Goal: Task Accomplishment & Management: Manage account settings

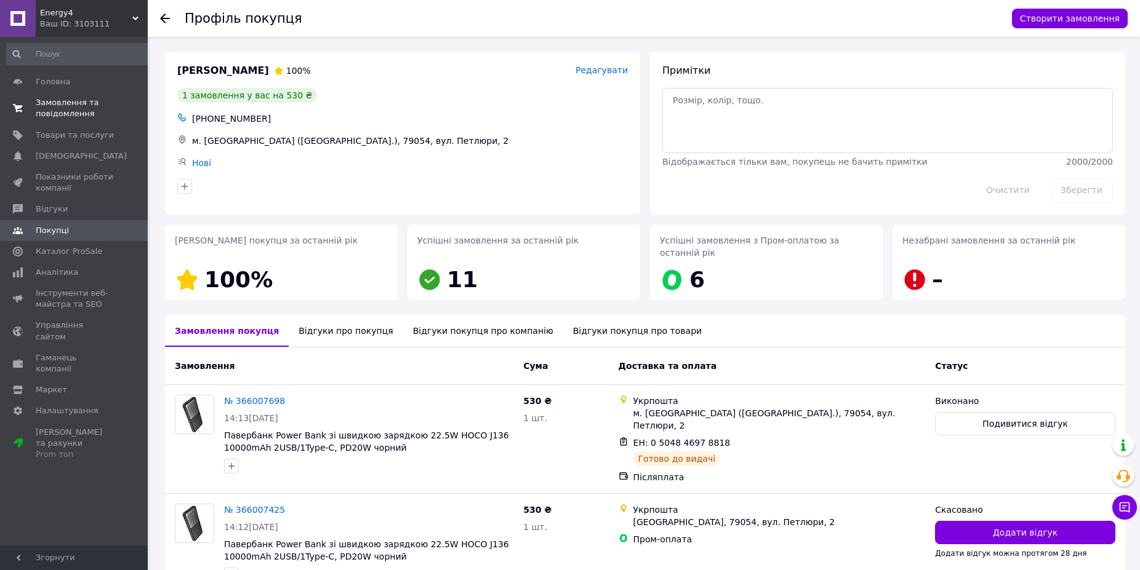
scroll to position [54, 0]
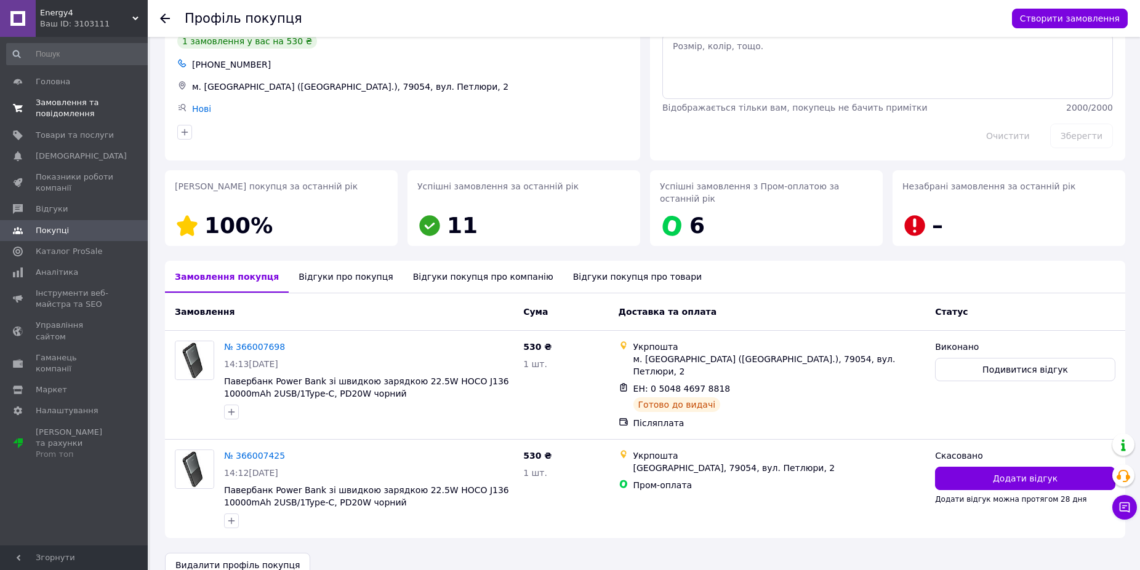
click at [84, 106] on span "Замовлення та повідомлення" at bounding box center [75, 108] width 78 height 22
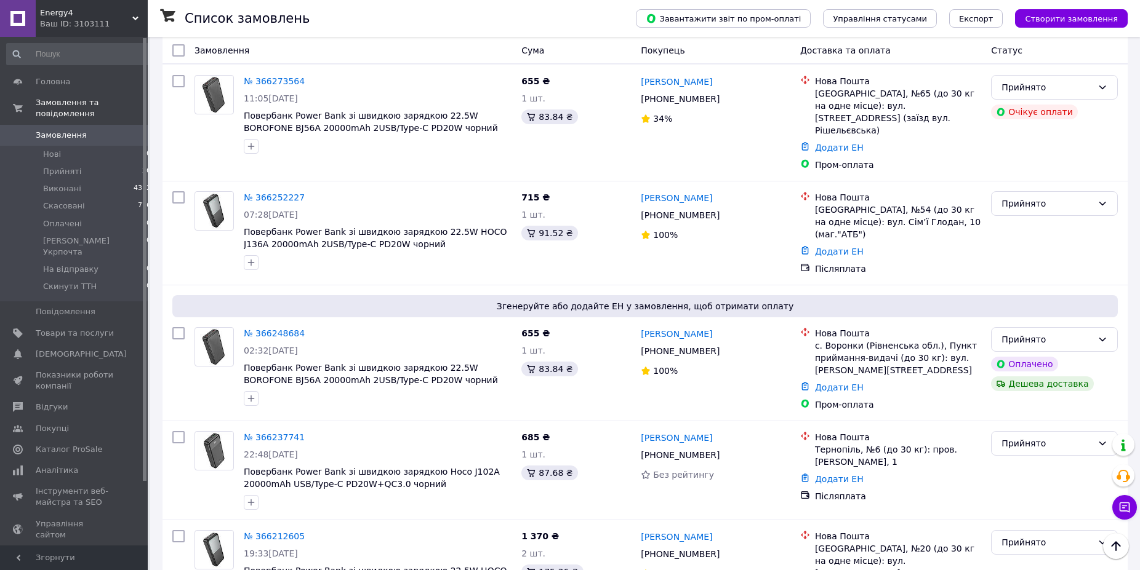
scroll to position [1569, 0]
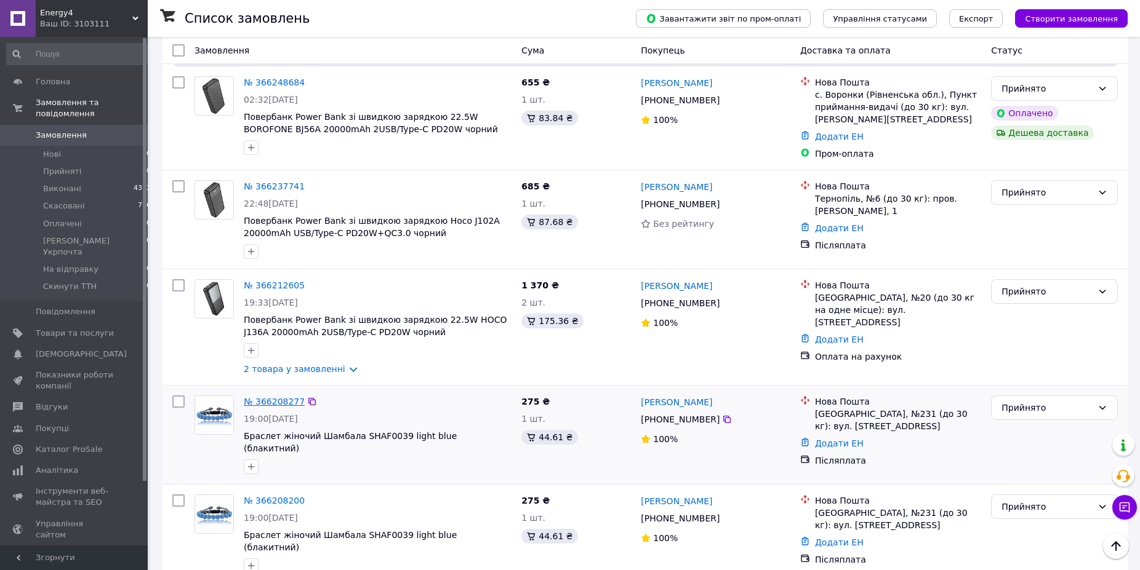
click at [274, 397] on link "№ 366208277" at bounding box center [274, 402] width 61 height 10
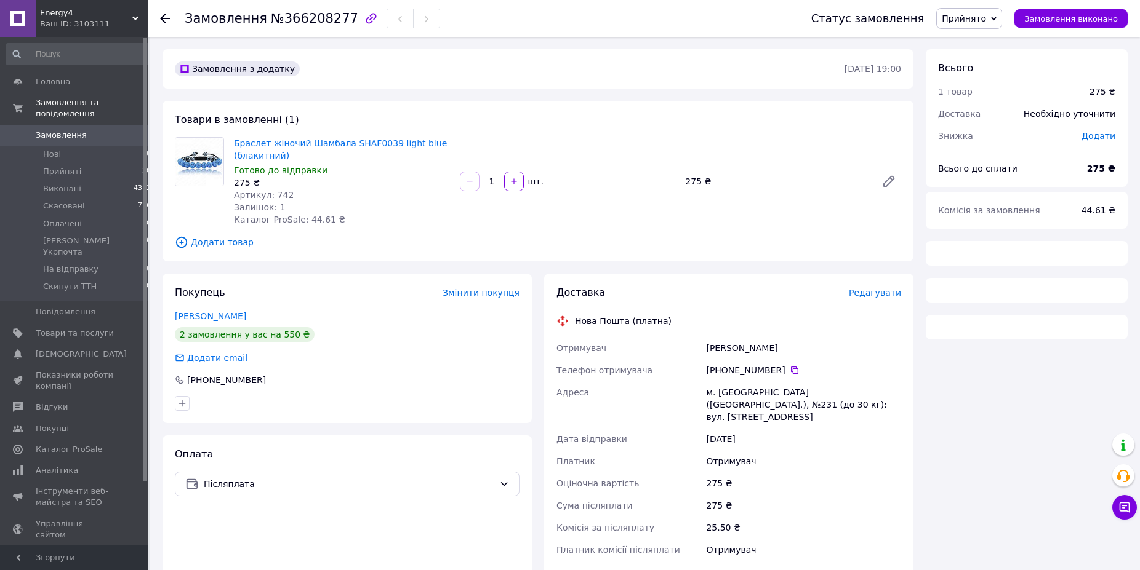
click at [217, 315] on link "Ткачук Тетяна" at bounding box center [210, 316] width 71 height 10
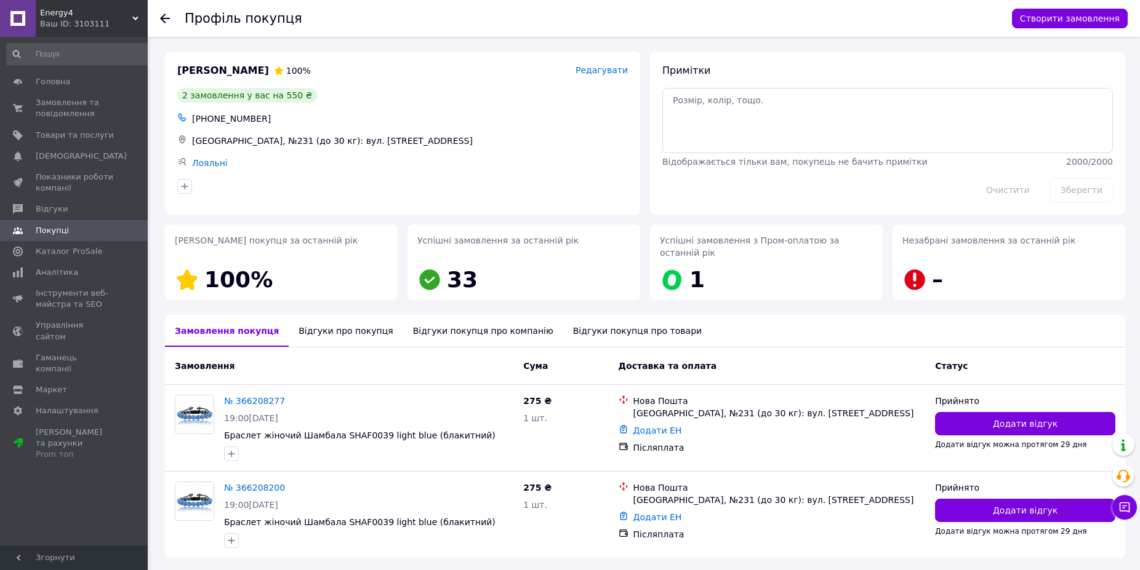
click at [342, 323] on div "Відгуки про покупця" at bounding box center [346, 331] width 114 height 32
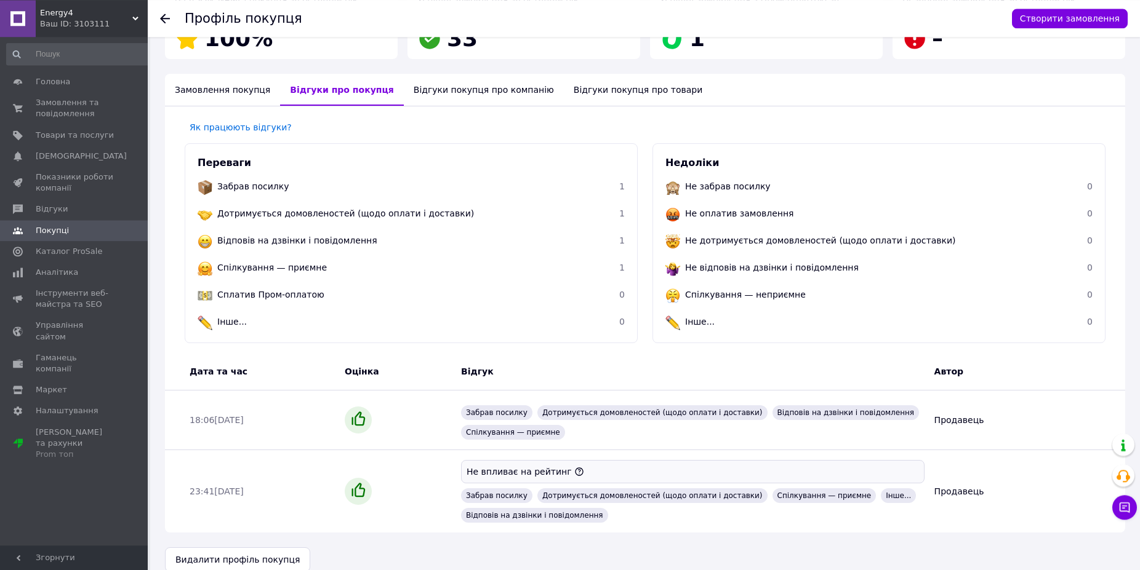
scroll to position [243, 0]
click at [161, 18] on use at bounding box center [165, 19] width 10 height 10
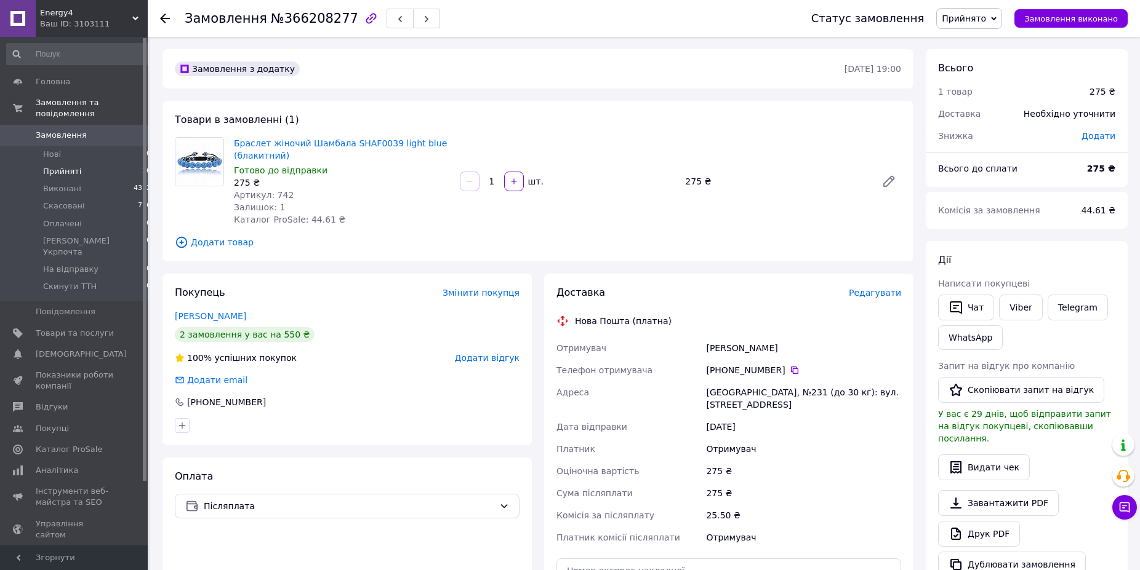
click at [142, 166] on span "20" at bounding box center [146, 171] width 9 height 11
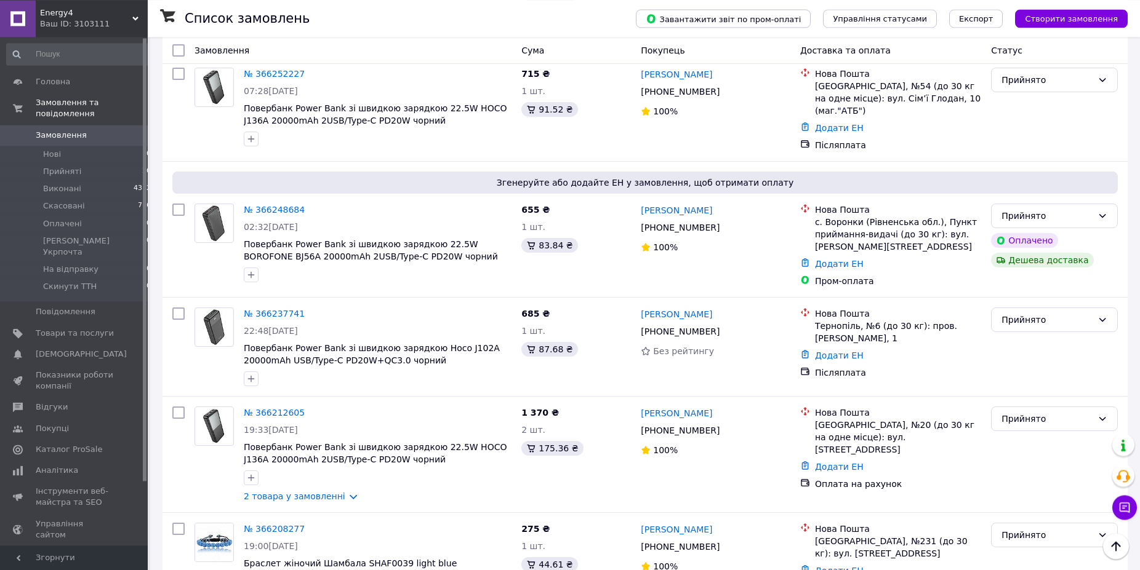
scroll to position [1444, 0]
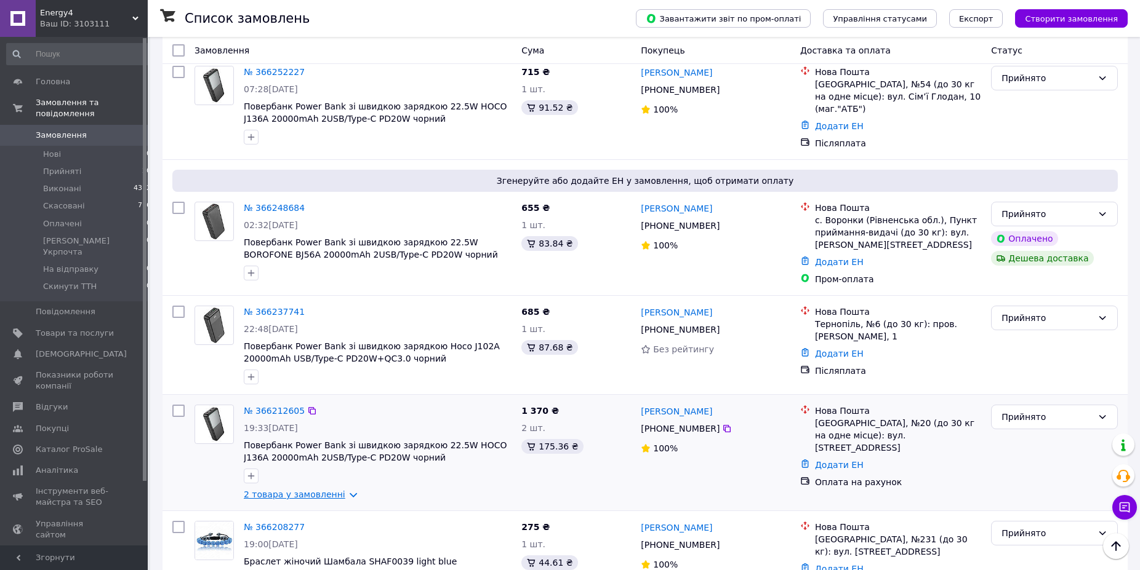
click at [284, 490] on link "2 товара у замовленні" at bounding box center [295, 495] width 102 height 10
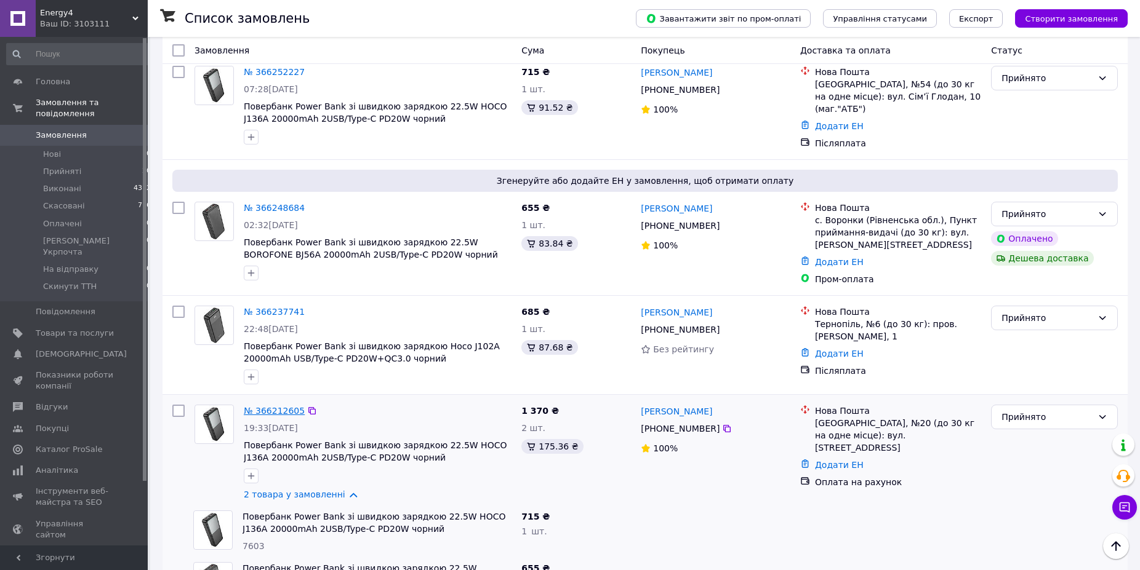
click at [279, 406] on link "№ 366212605" at bounding box center [274, 411] width 61 height 10
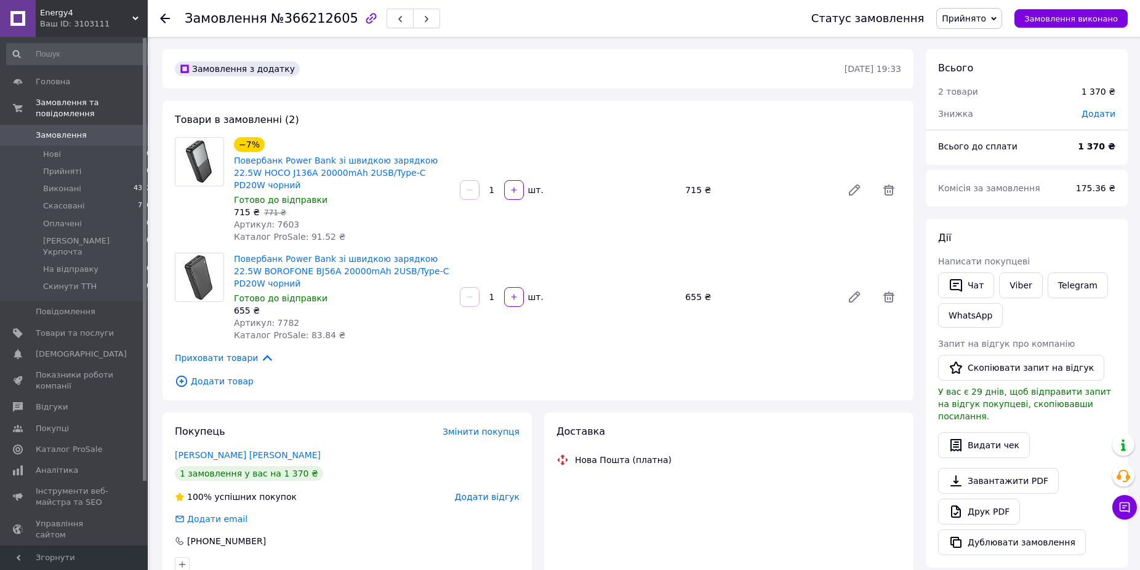
scroll to position [126, 0]
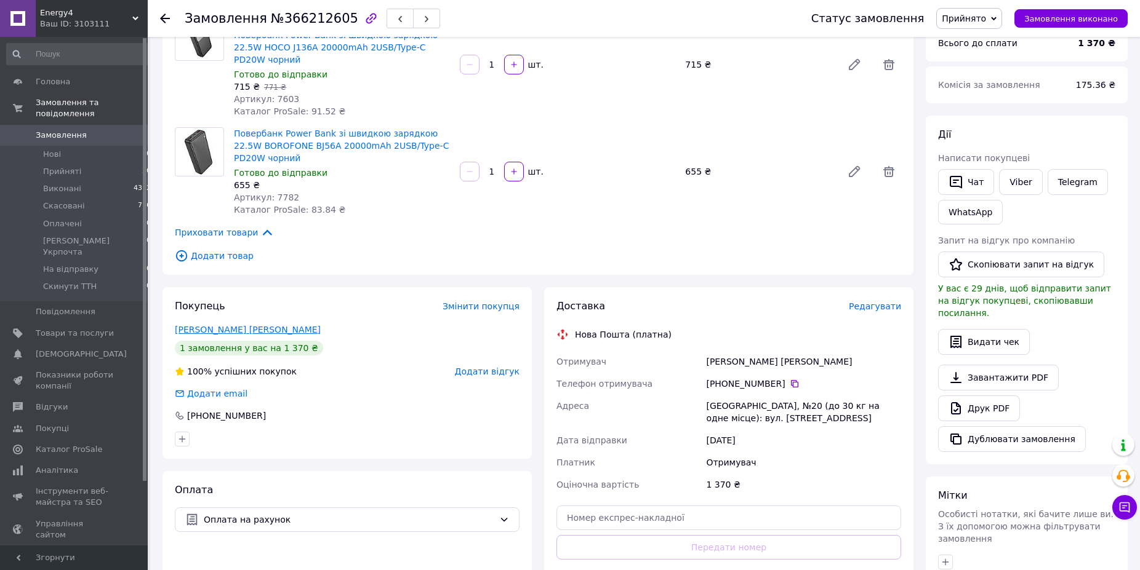
click at [218, 325] on link "Асаржи Татьяна" at bounding box center [248, 330] width 146 height 10
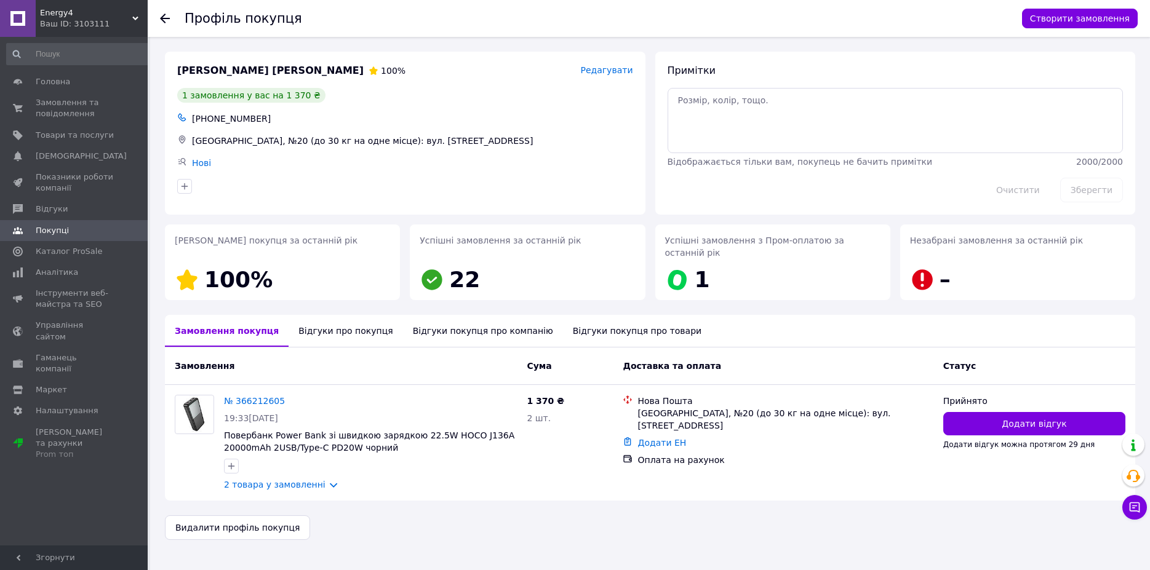
click at [342, 318] on div "Відгуки про покупця" at bounding box center [346, 331] width 114 height 32
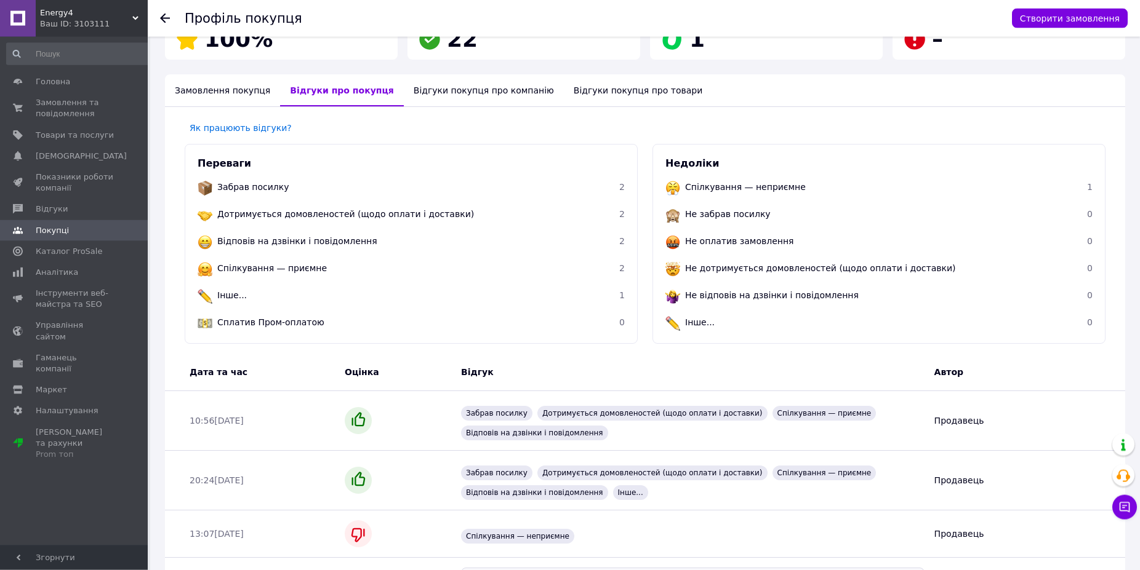
scroll to position [243, 0]
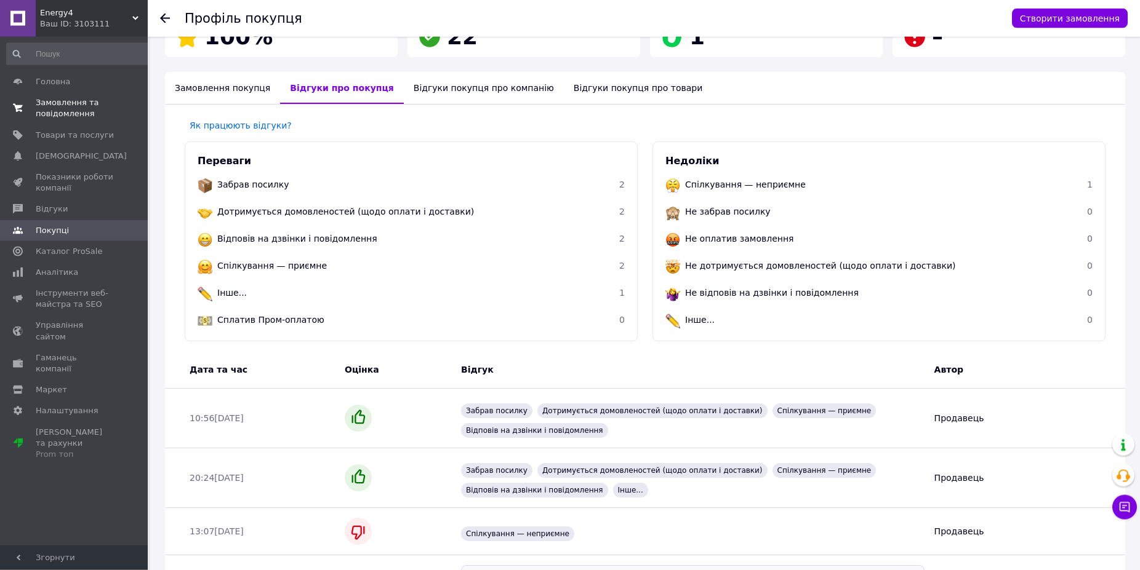
click at [89, 106] on span "Замовлення та повідомлення" at bounding box center [75, 108] width 78 height 22
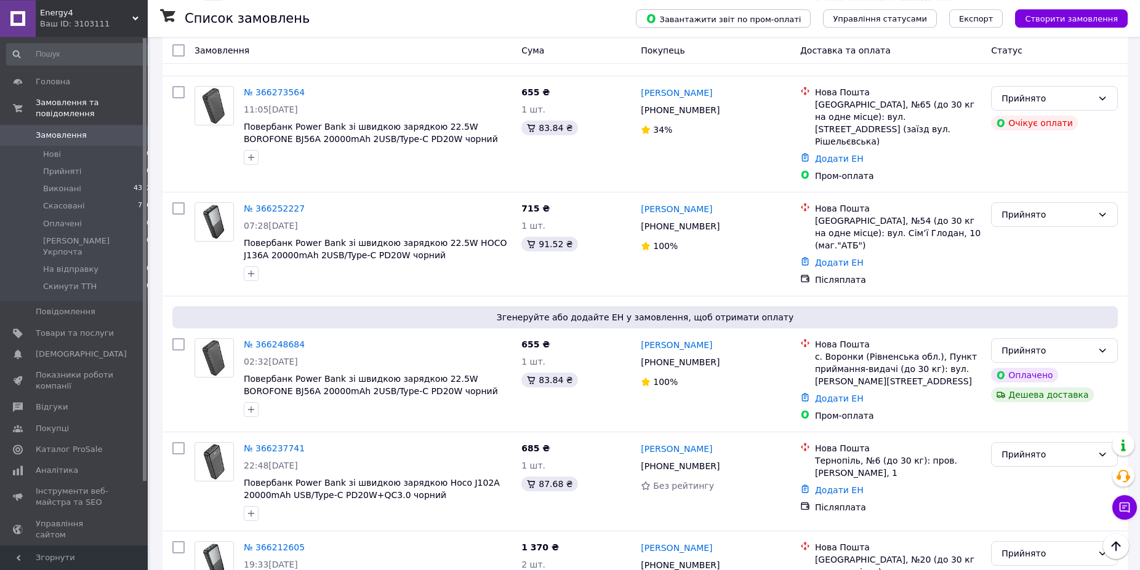
scroll to position [1318, 0]
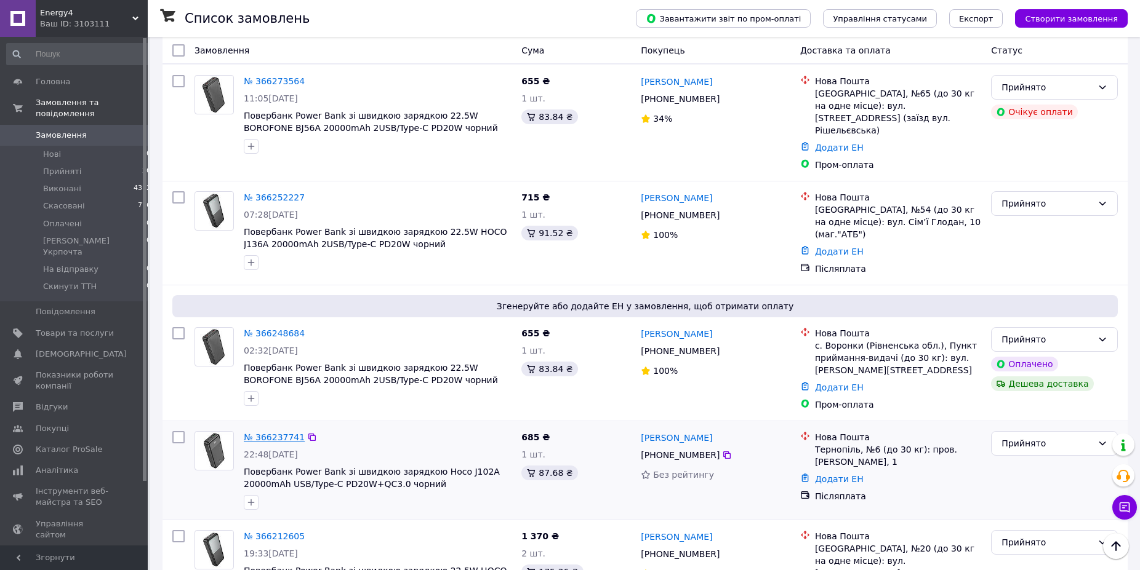
click at [255, 433] on link "№ 366237741" at bounding box center [274, 438] width 61 height 10
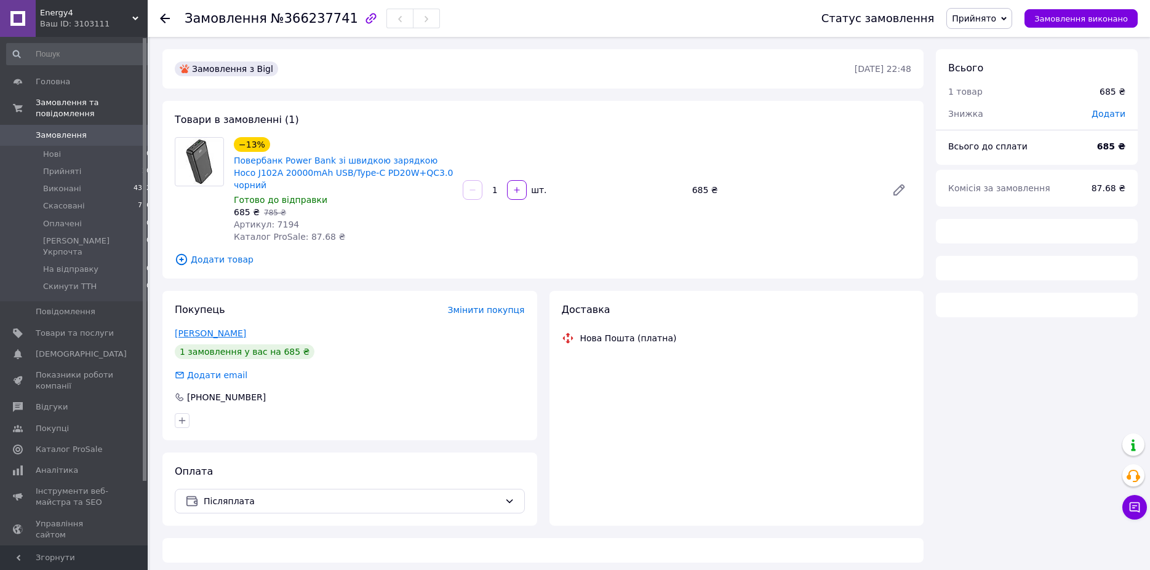
click at [239, 329] on link "Сарабун Олександр" at bounding box center [210, 334] width 71 height 10
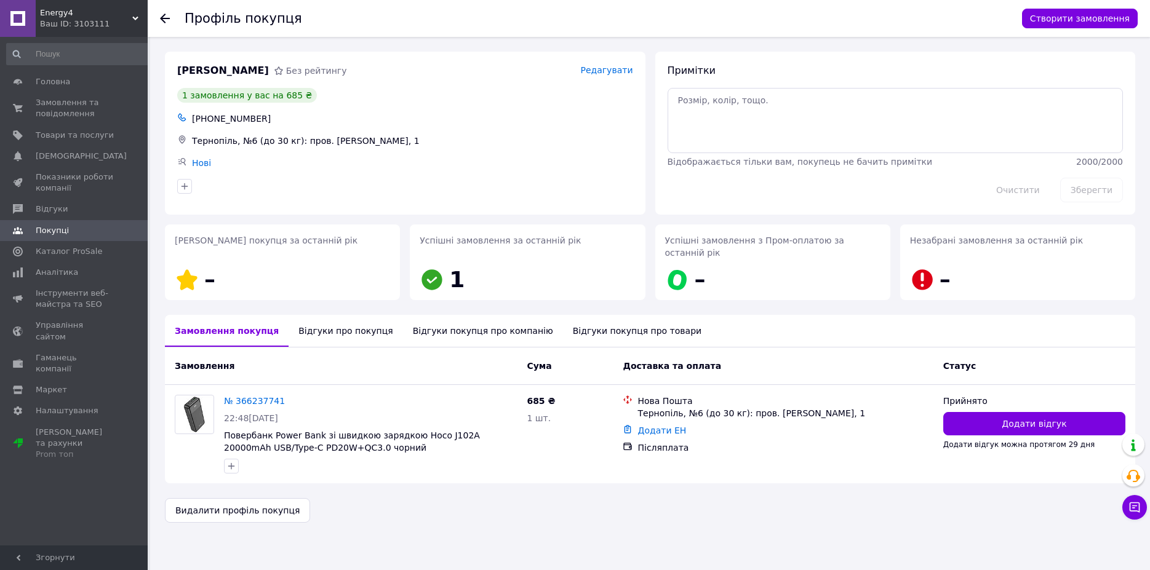
click at [326, 328] on div "Відгуки про покупця" at bounding box center [346, 331] width 114 height 32
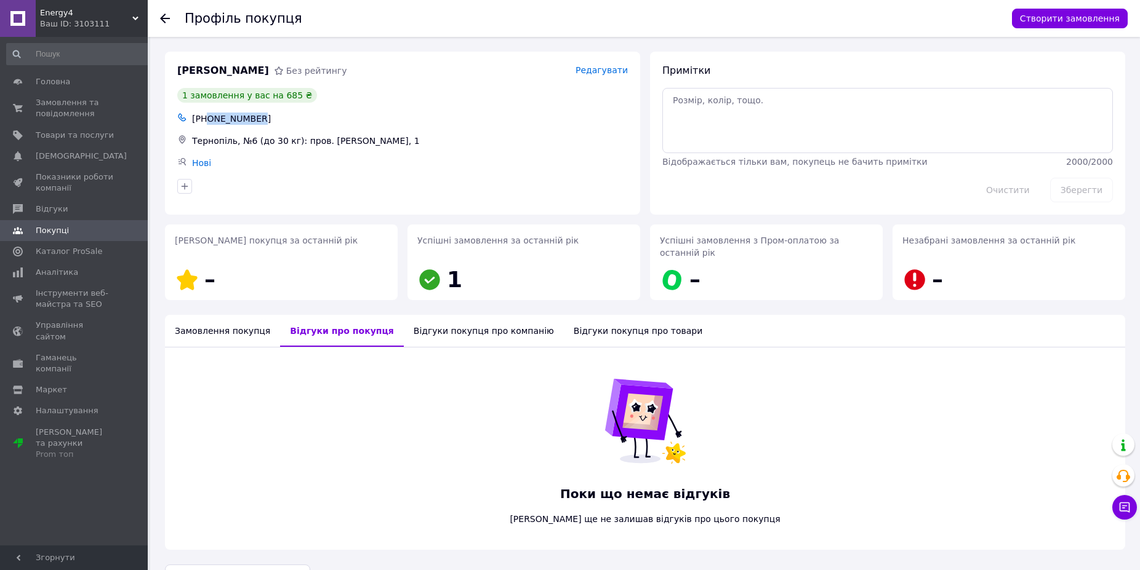
drag, startPoint x: 259, startPoint y: 118, endPoint x: 209, endPoint y: 122, distance: 50.7
click at [209, 122] on div "+380984691657" at bounding box center [410, 118] width 441 height 17
copy div "0984691657"
click at [170, 17] on div at bounding box center [172, 18] width 25 height 37
click at [167, 17] on icon at bounding box center [165, 19] width 10 height 10
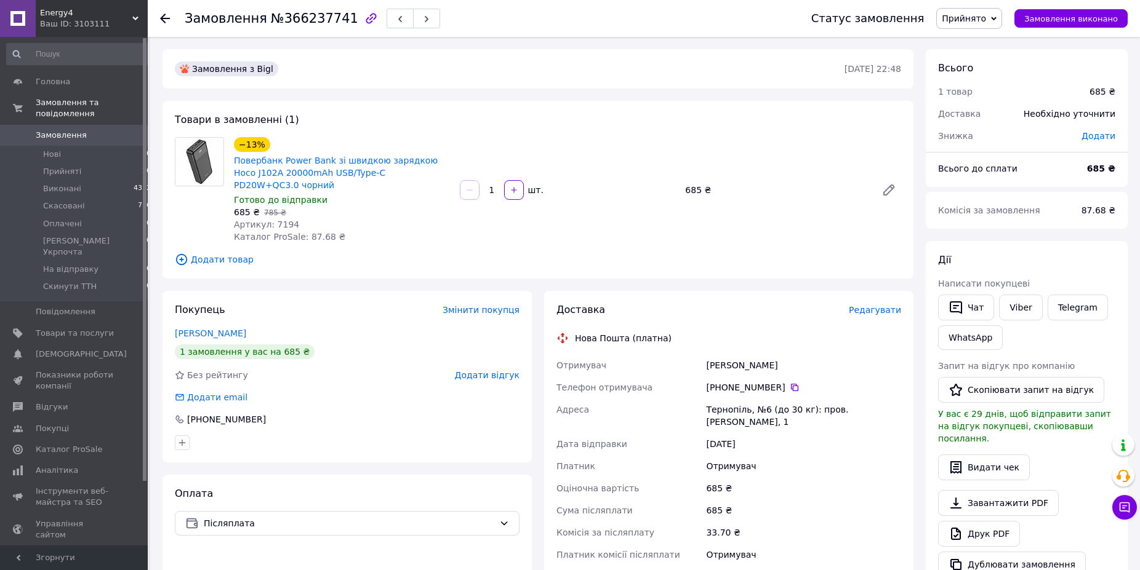
click at [166, 20] on icon at bounding box center [165, 19] width 10 height 10
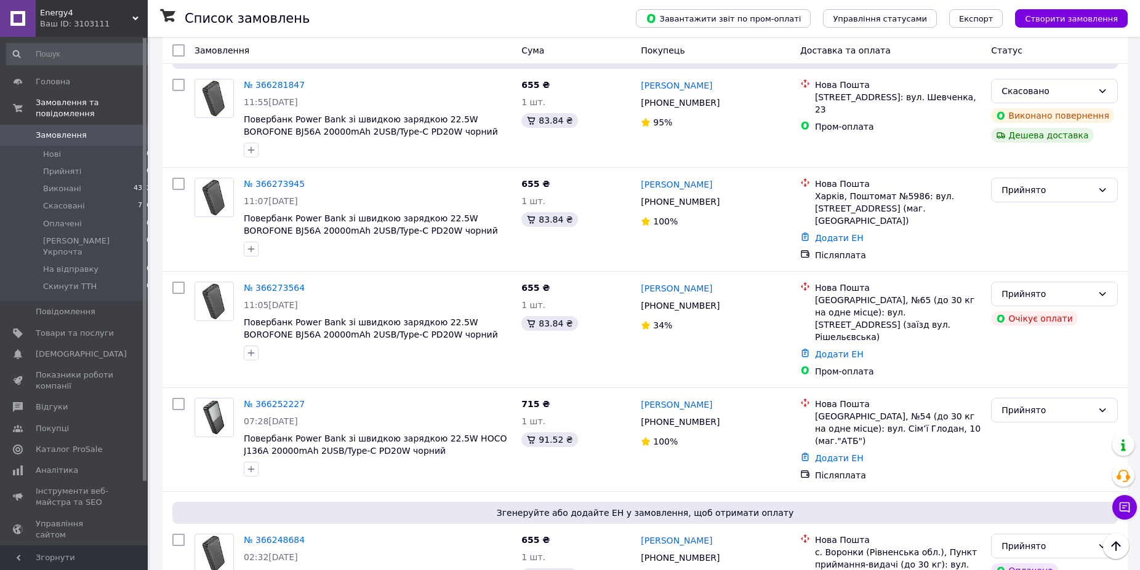
scroll to position [1130, 0]
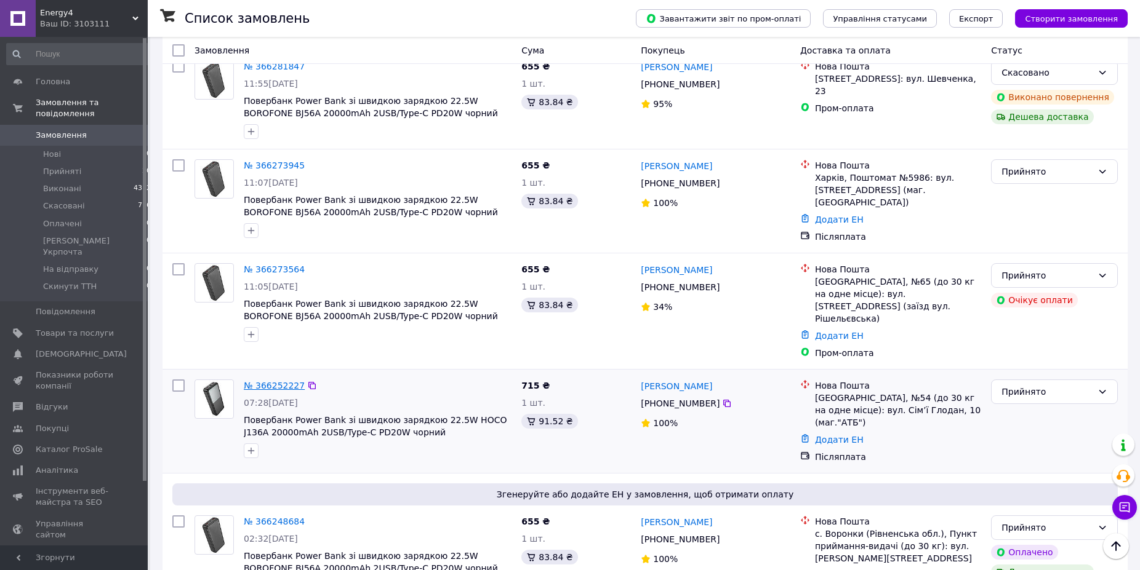
click at [284, 381] on link "№ 366252227" at bounding box center [274, 386] width 61 height 10
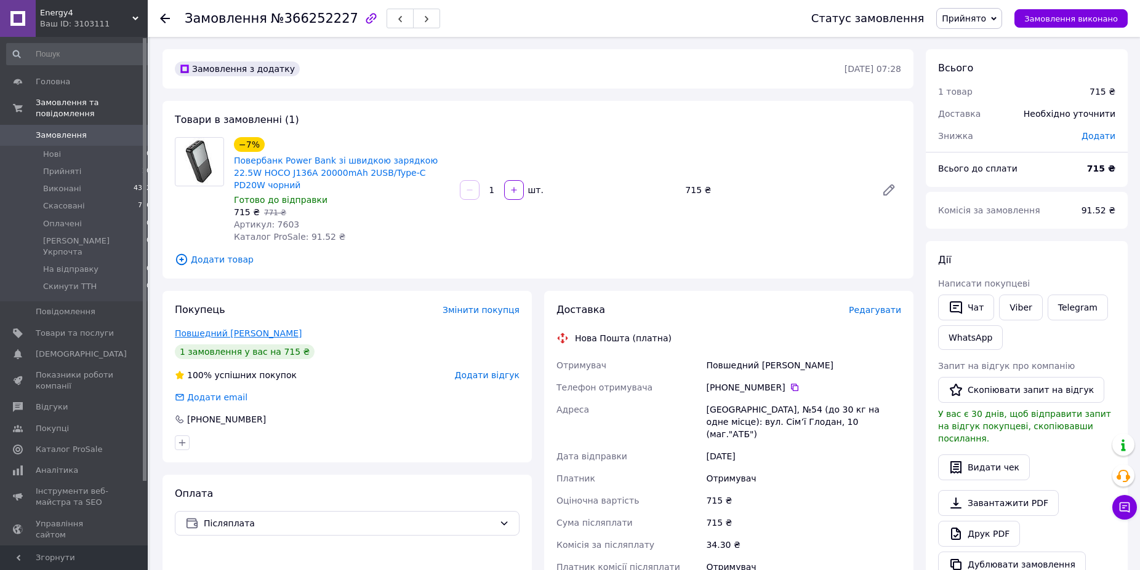
click at [252, 329] on link "Повшедний Олександр" at bounding box center [238, 334] width 127 height 10
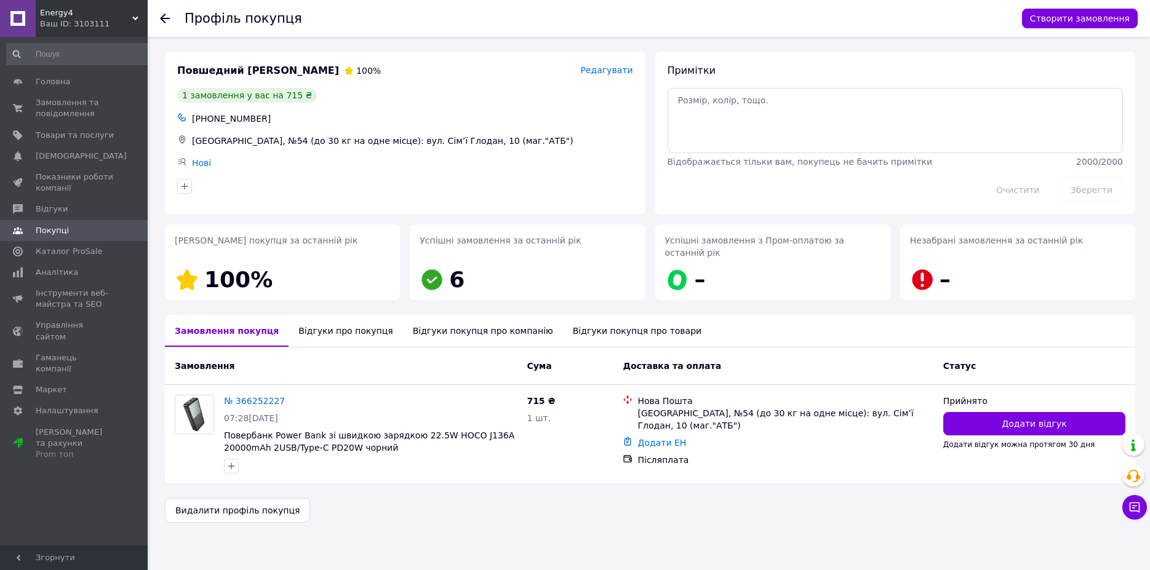
click at [342, 322] on div "Відгуки про покупця" at bounding box center [346, 331] width 114 height 32
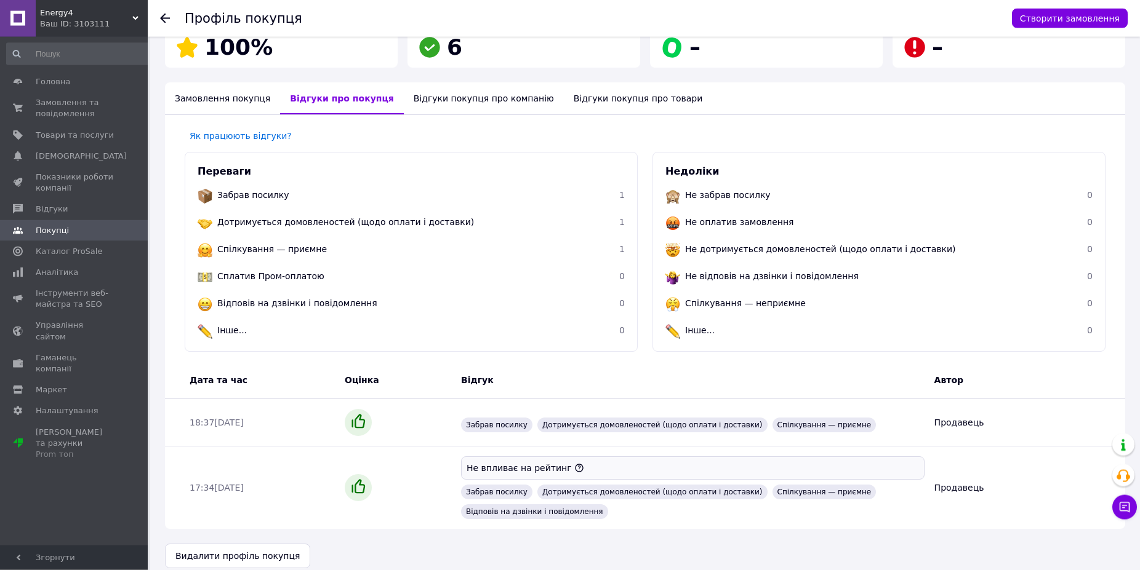
scroll to position [233, 0]
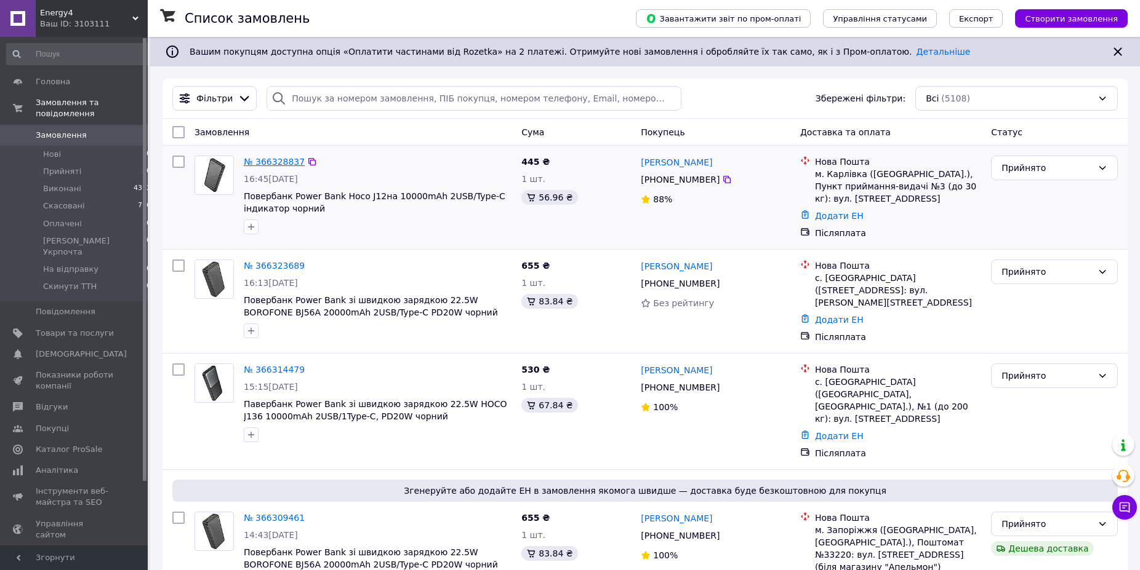
click at [284, 162] on link "№ 366328837" at bounding box center [274, 162] width 61 height 10
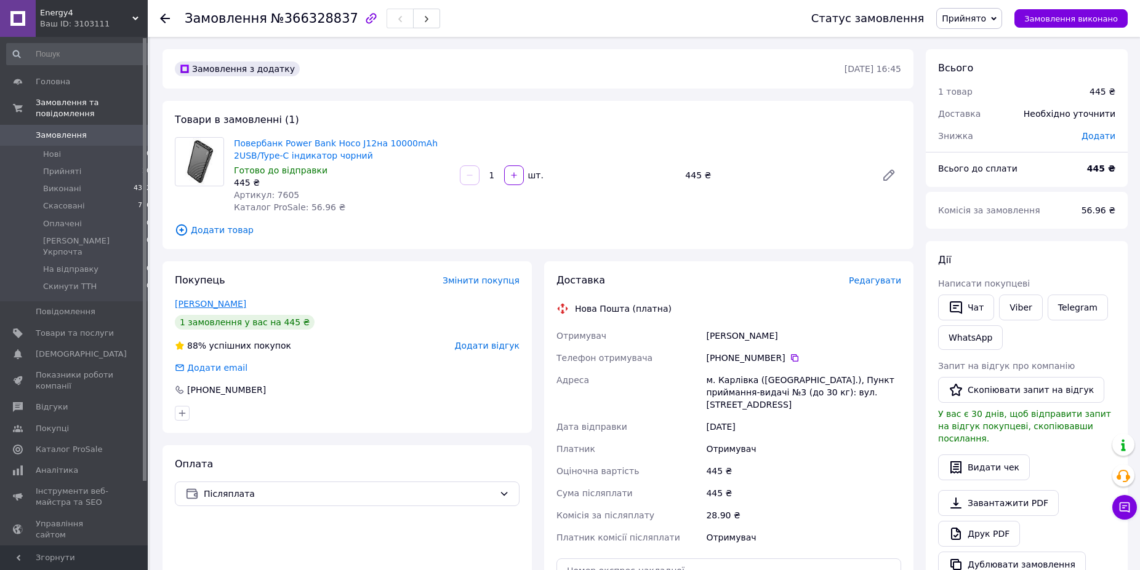
click at [210, 305] on link "Олешко Влада" at bounding box center [210, 304] width 71 height 10
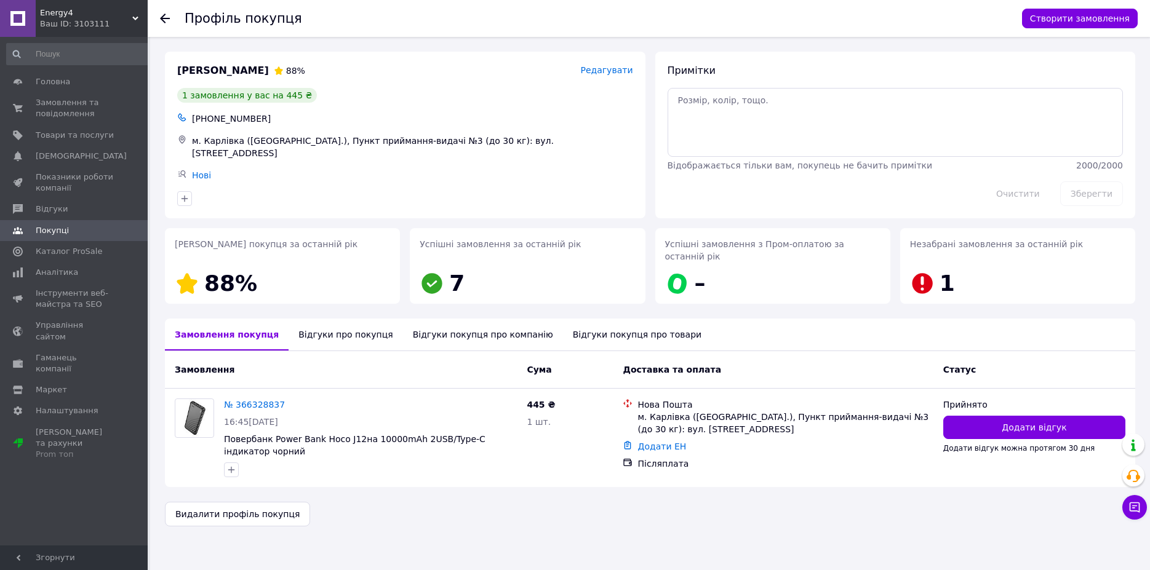
click at [343, 319] on div "Відгуки про покупця" at bounding box center [346, 335] width 114 height 32
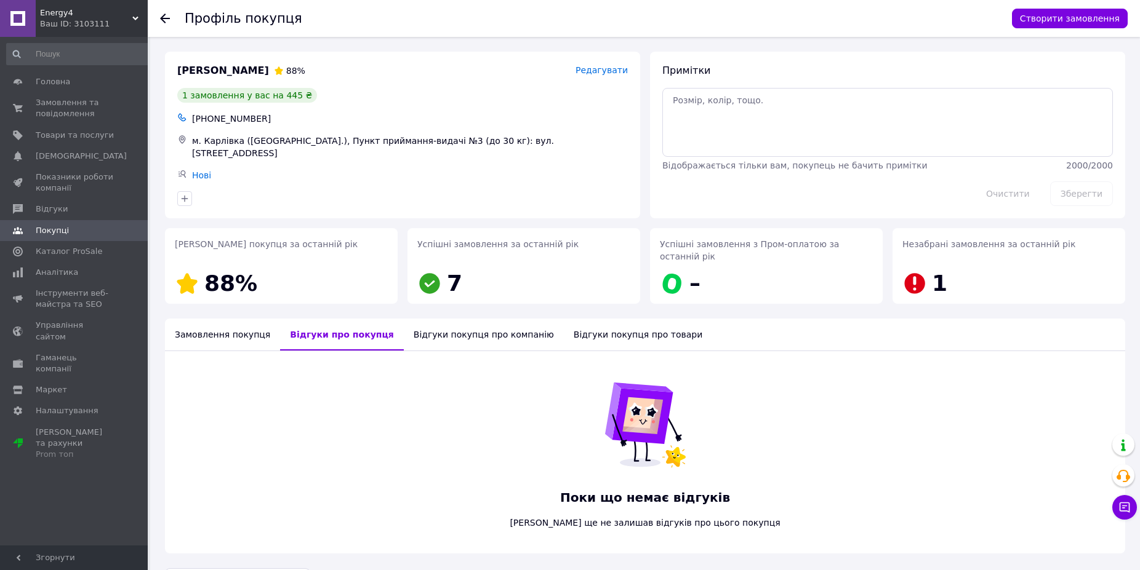
click at [260, 319] on div "Замовлення покупця" at bounding box center [222, 335] width 115 height 32
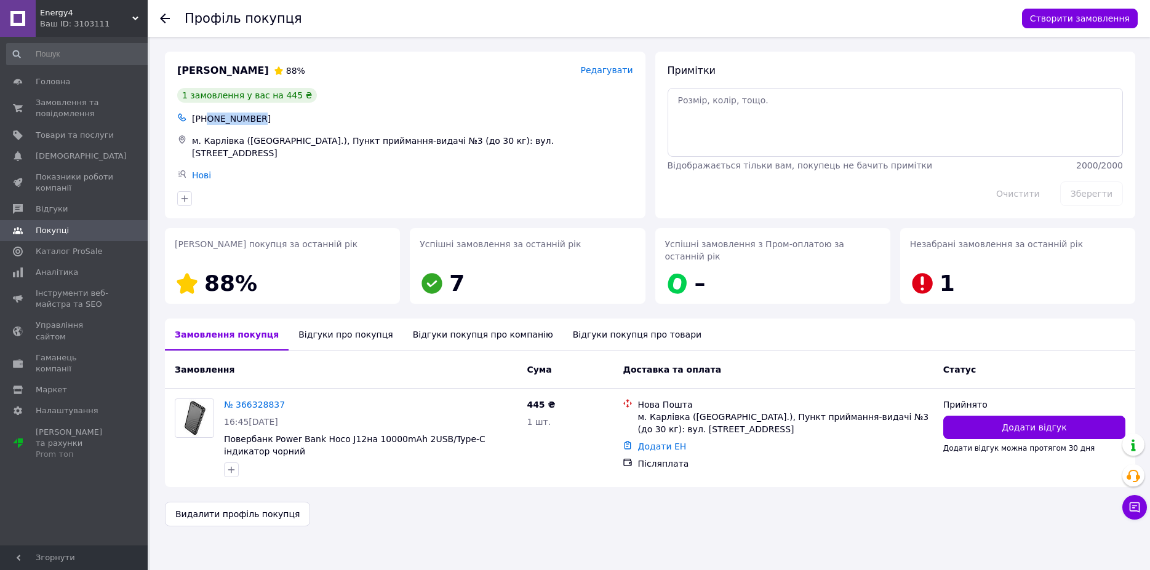
drag, startPoint x: 253, startPoint y: 116, endPoint x: 206, endPoint y: 123, distance: 48.0
click at [206, 123] on div "+380507038224" at bounding box center [413, 118] width 446 height 17
copy div "0507038224"
click at [81, 107] on span "Замовлення та повідомлення" at bounding box center [75, 108] width 78 height 22
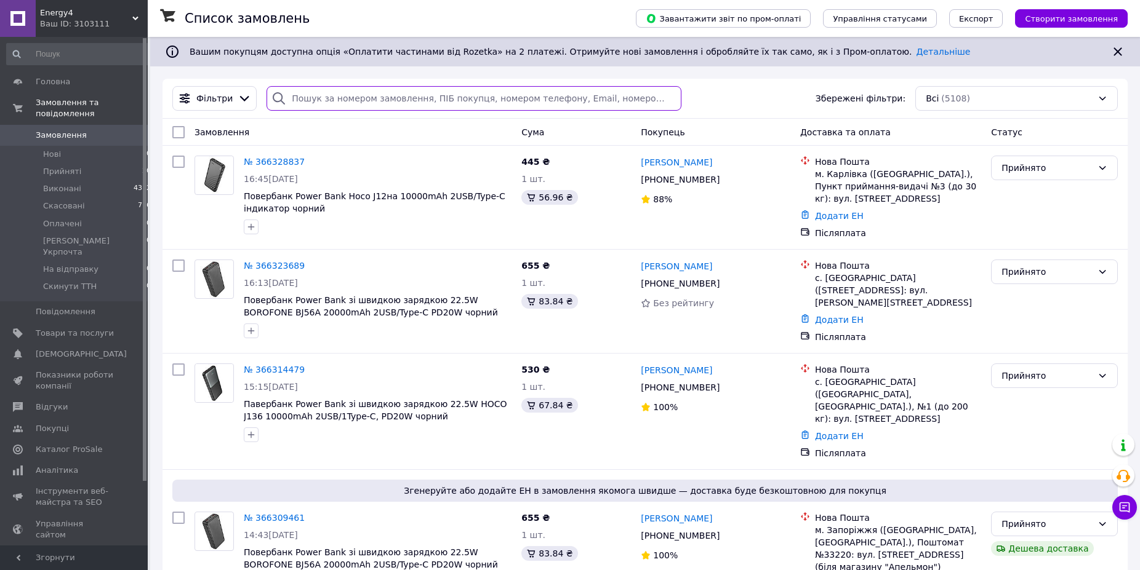
click at [303, 100] on input "search" at bounding box center [473, 98] width 415 height 25
paste input "Ковальчук"
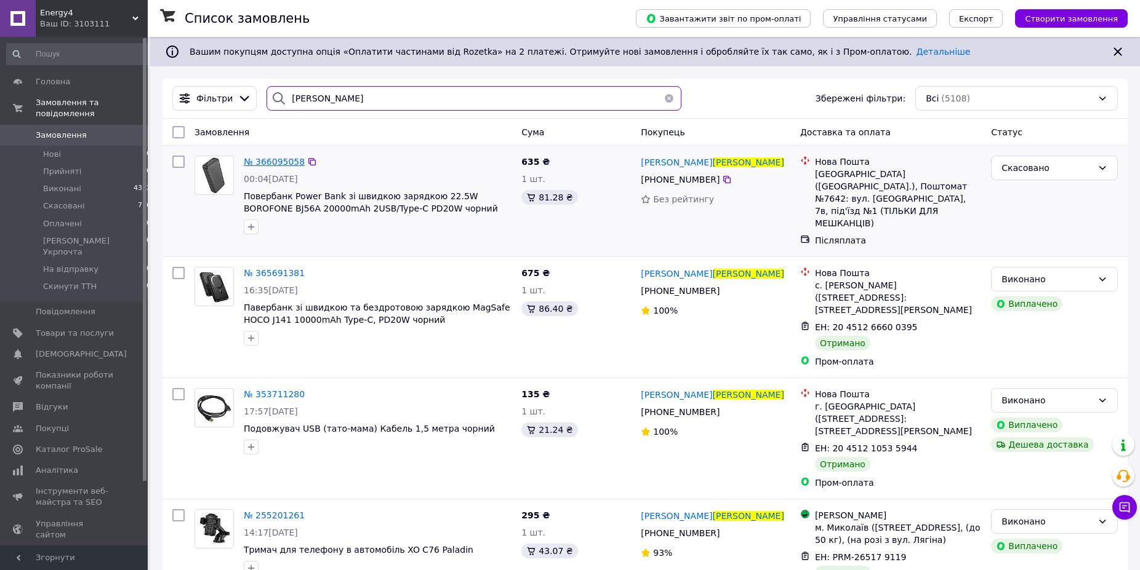
type input "Ковальчук"
click at [271, 162] on span "№ 366095058" at bounding box center [274, 162] width 61 height 10
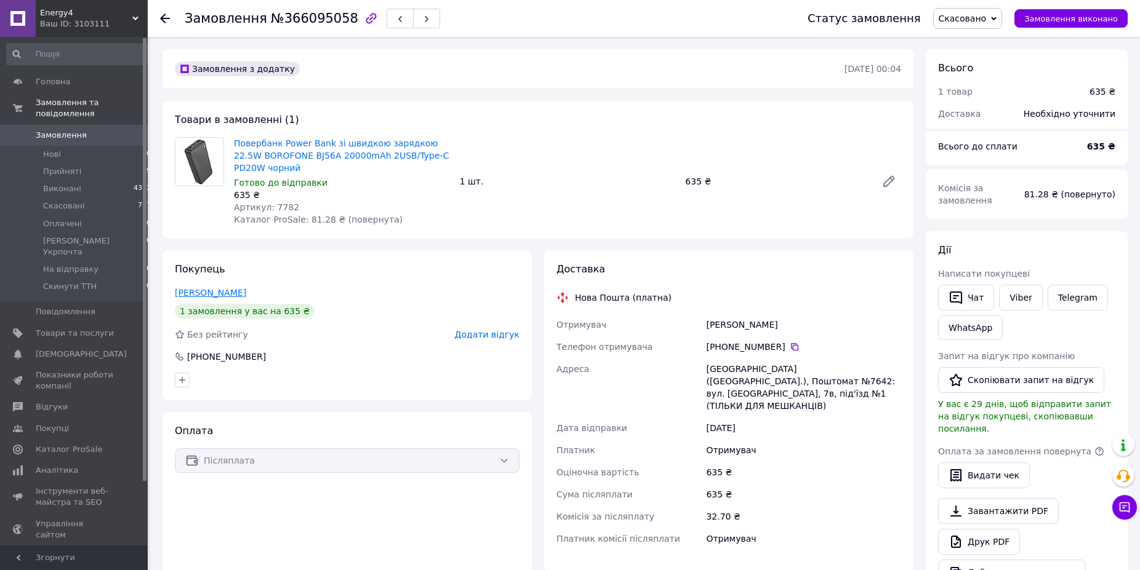
click at [231, 295] on link "Ковальчук Людмила" at bounding box center [210, 293] width 71 height 10
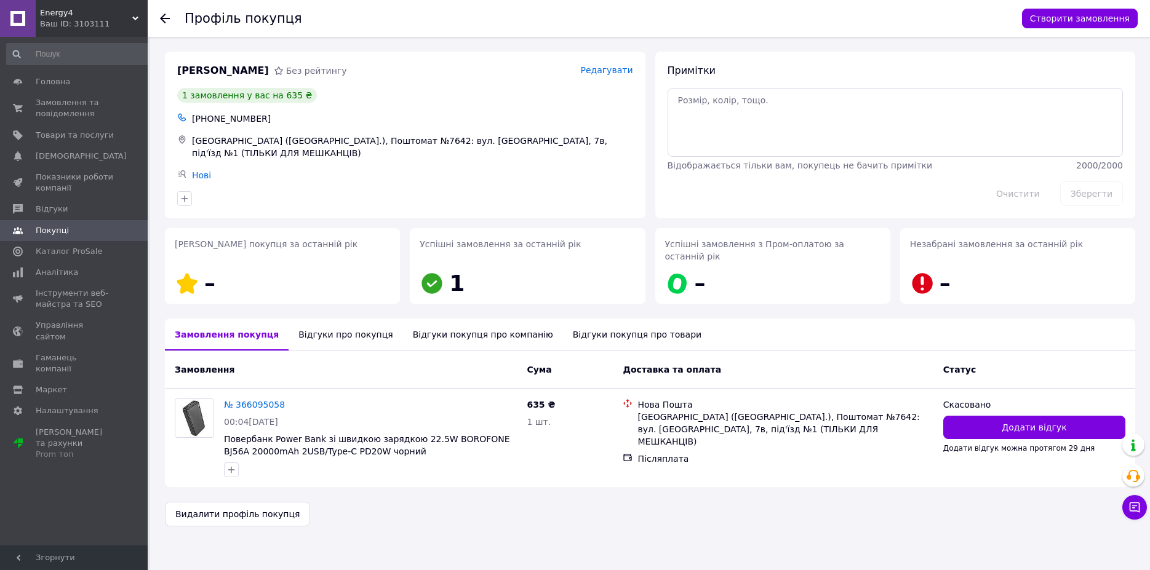
click at [313, 323] on div "Відгуки про покупця" at bounding box center [346, 335] width 114 height 32
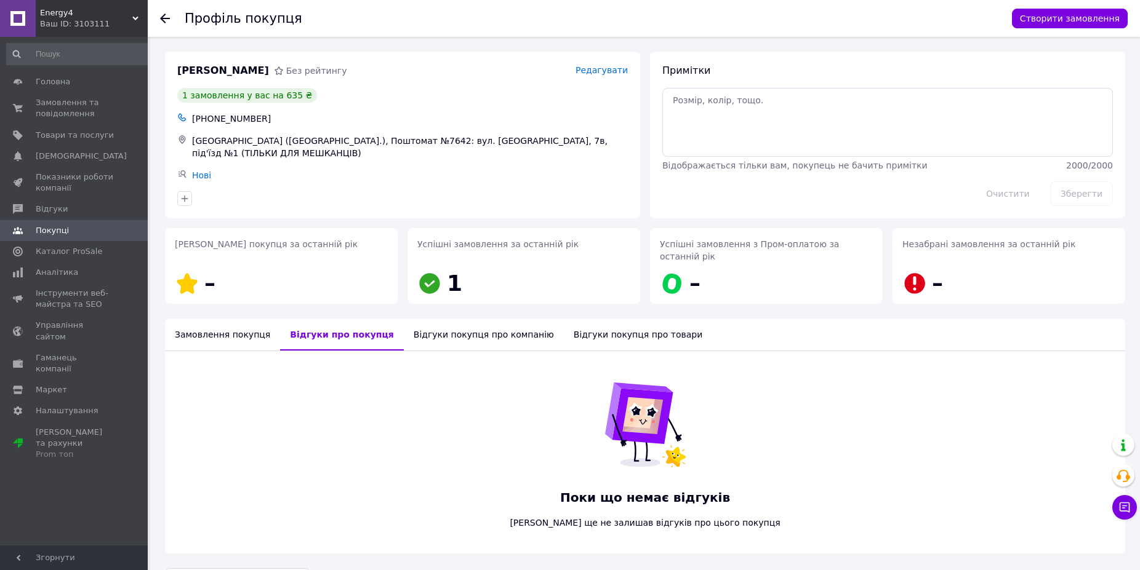
click at [220, 319] on div "Замовлення покупця" at bounding box center [222, 335] width 115 height 32
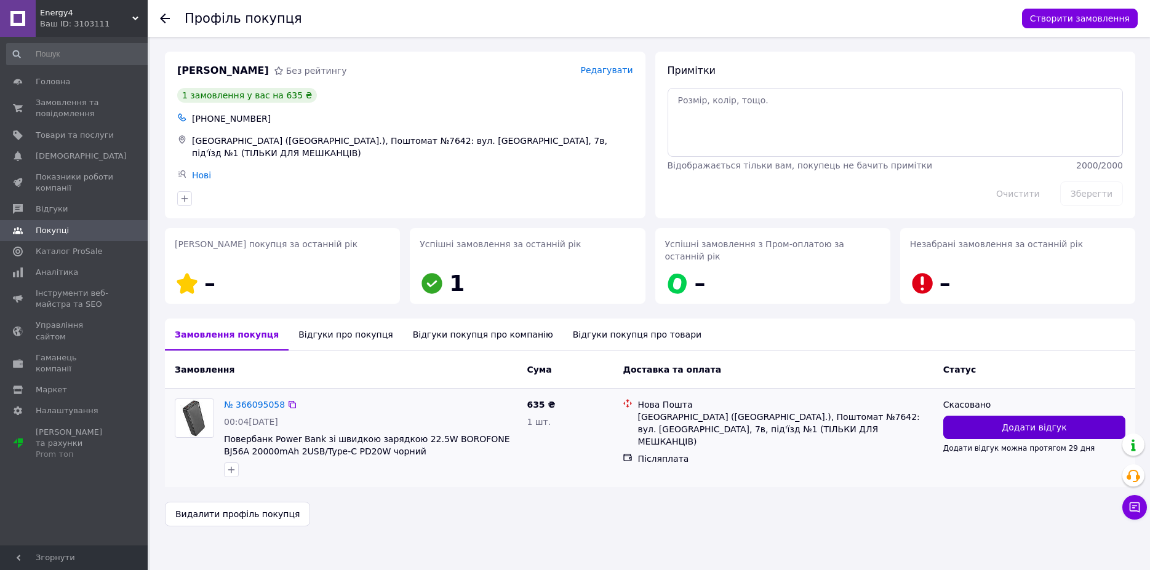
click at [999, 416] on button "Додати відгук" at bounding box center [1034, 427] width 182 height 23
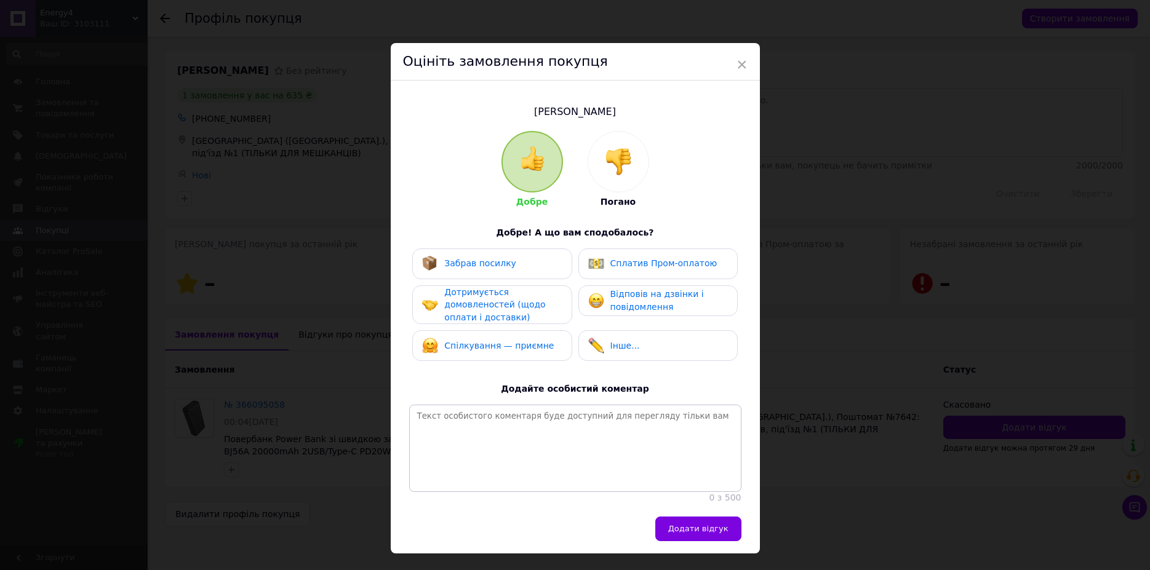
click at [606, 163] on img at bounding box center [618, 161] width 27 height 27
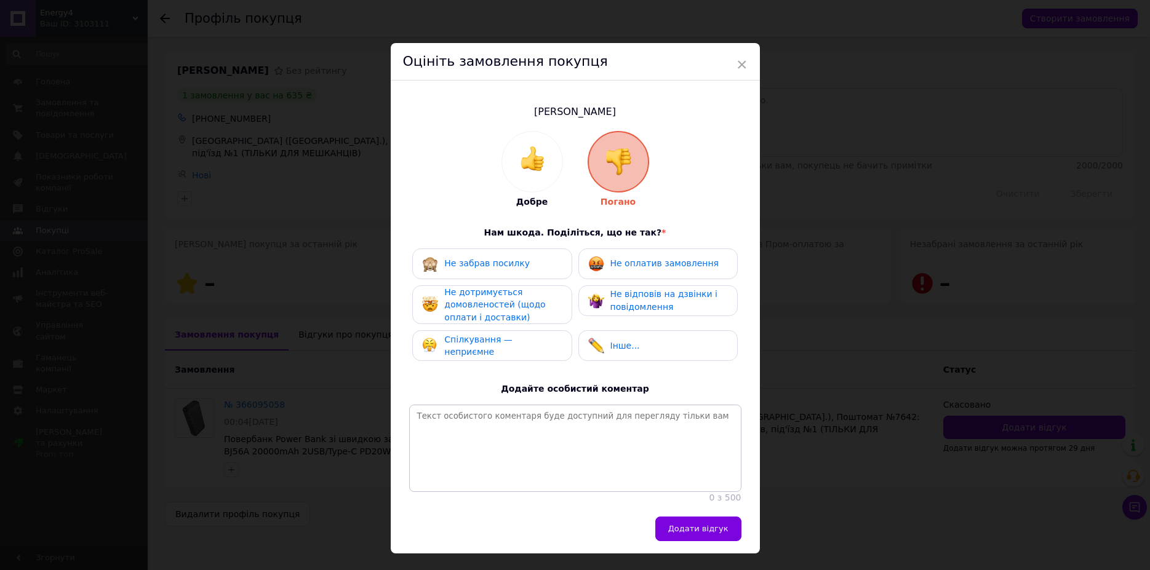
click at [628, 303] on span "Не відповів на дзвінки і повідомлення" at bounding box center [663, 300] width 107 height 23
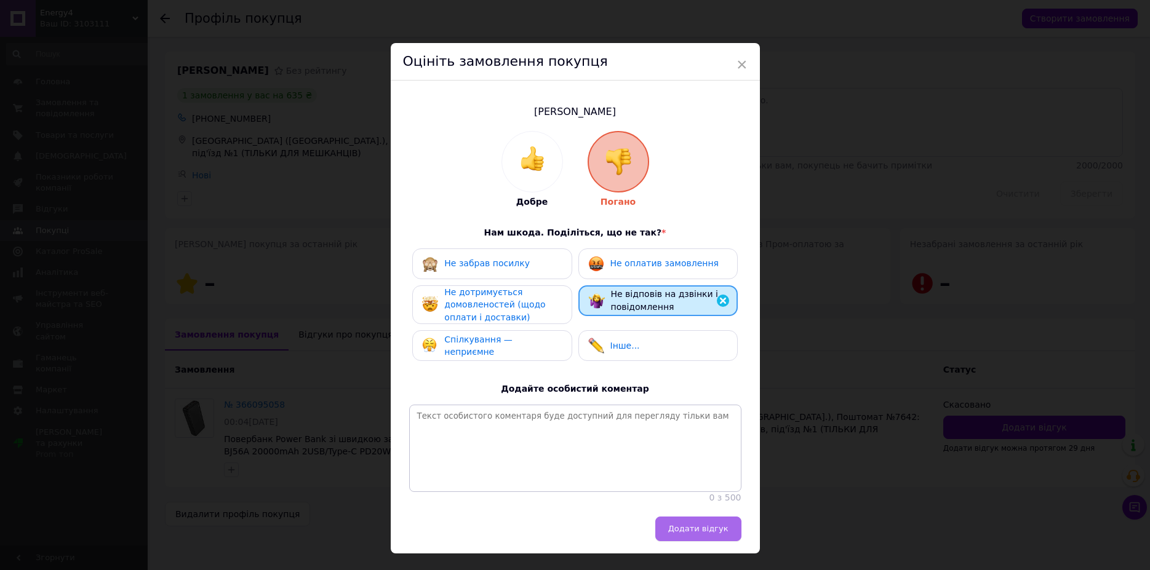
click at [702, 542] on button "Додати відгук" at bounding box center [698, 529] width 86 height 25
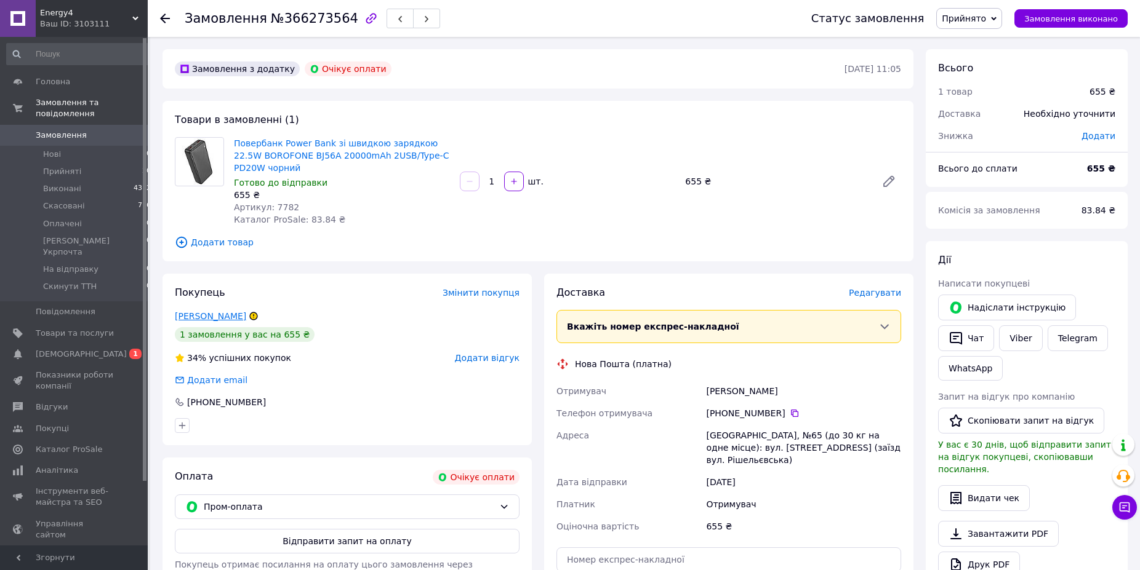
click at [233, 319] on link "Остроухова Вика" at bounding box center [210, 316] width 71 height 10
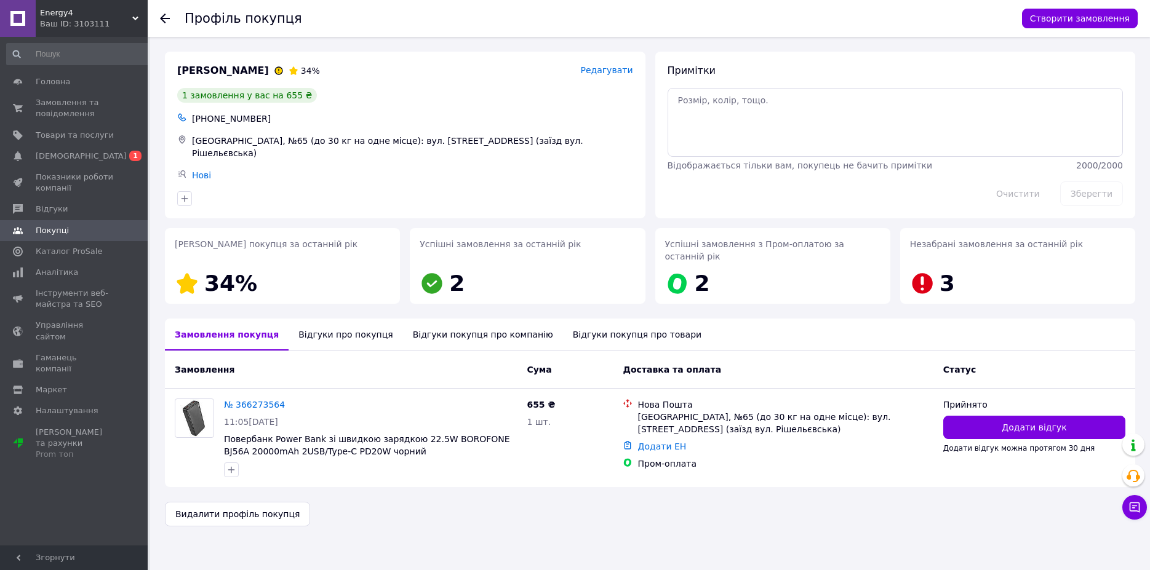
click at [326, 319] on div "Відгуки про покупця" at bounding box center [346, 335] width 114 height 32
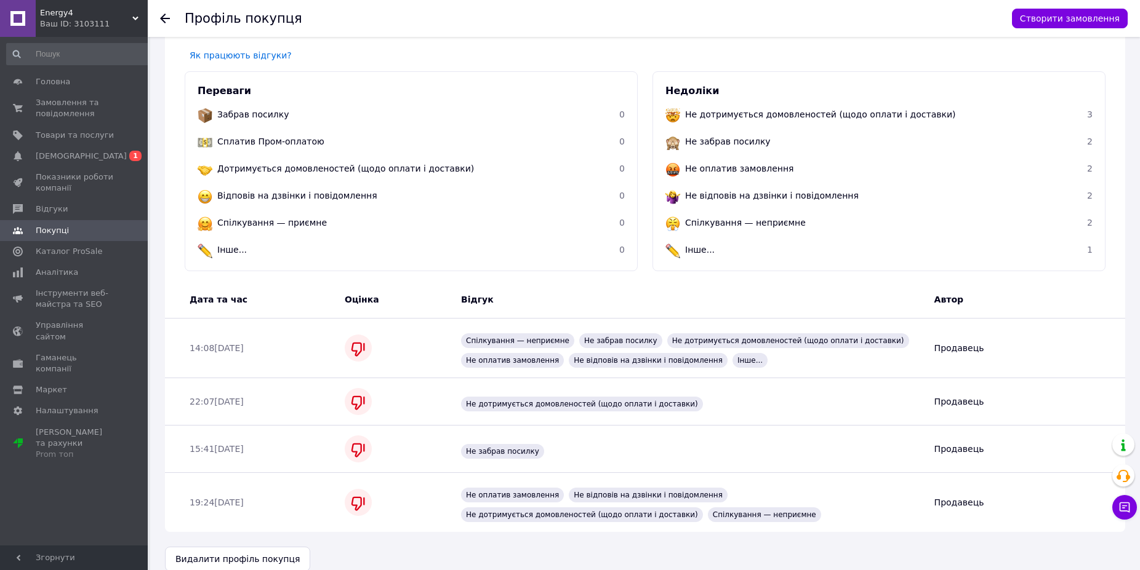
scroll to position [129, 0]
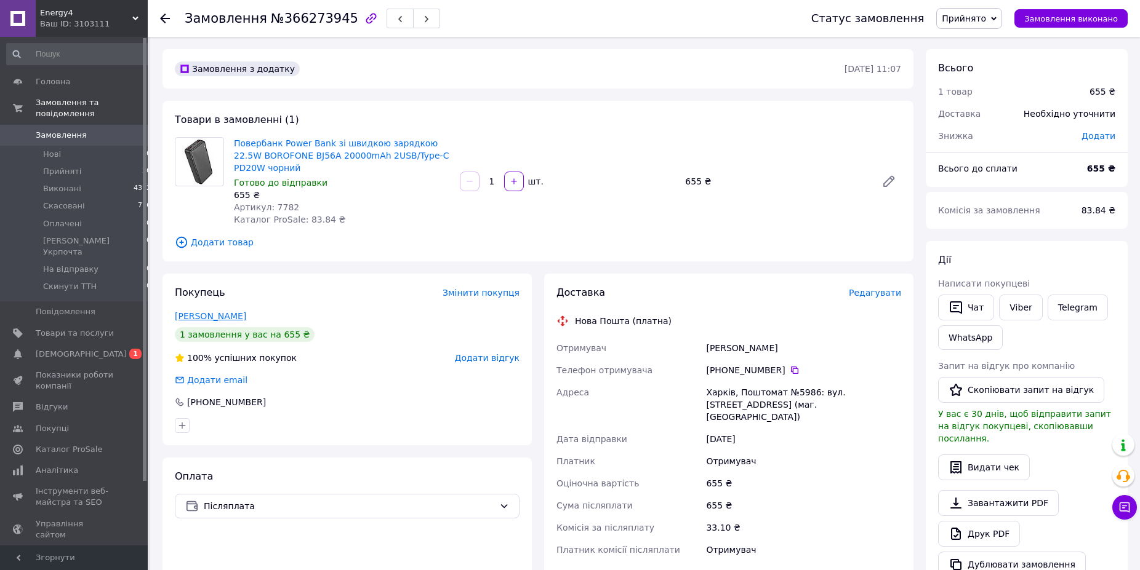
click at [228, 313] on link "[PERSON_NAME]" at bounding box center [210, 316] width 71 height 10
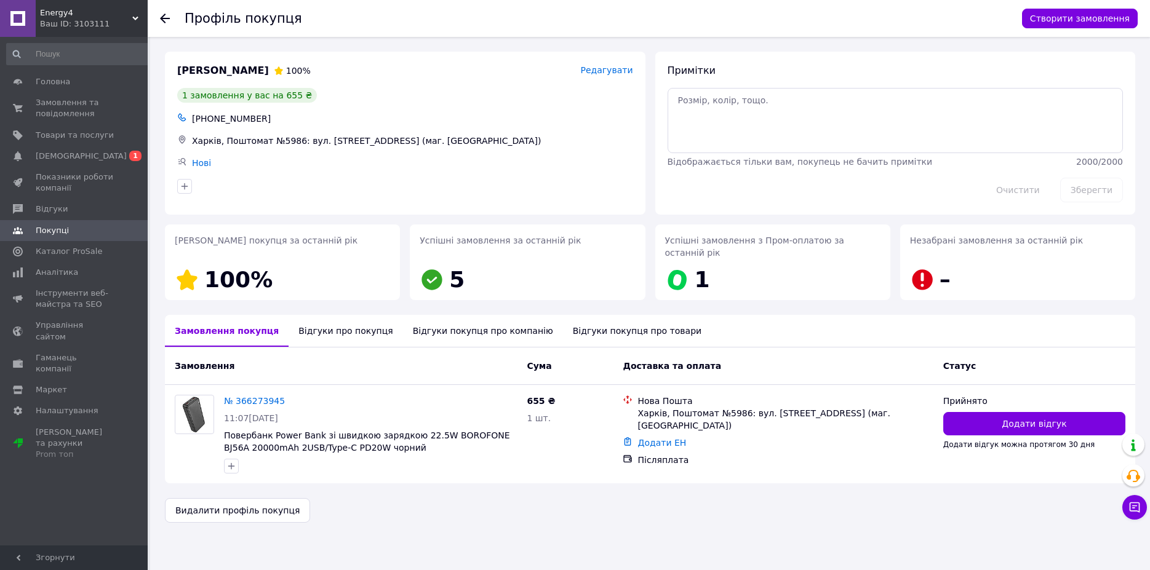
click at [336, 321] on div "Відгуки про покупця" at bounding box center [346, 331] width 114 height 32
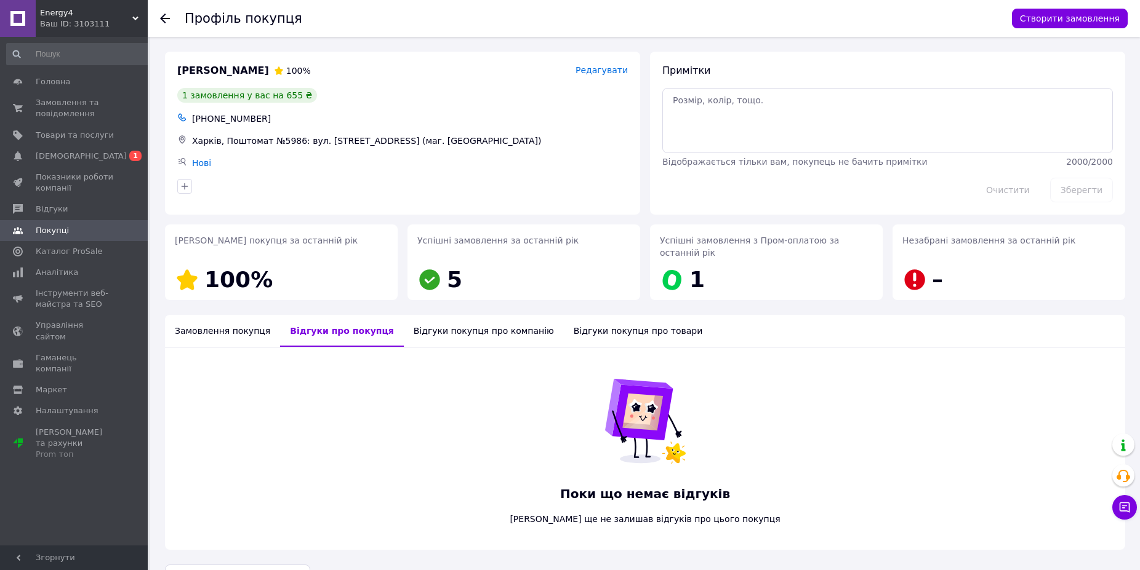
click at [241, 320] on div "Замовлення покупця" at bounding box center [222, 331] width 115 height 32
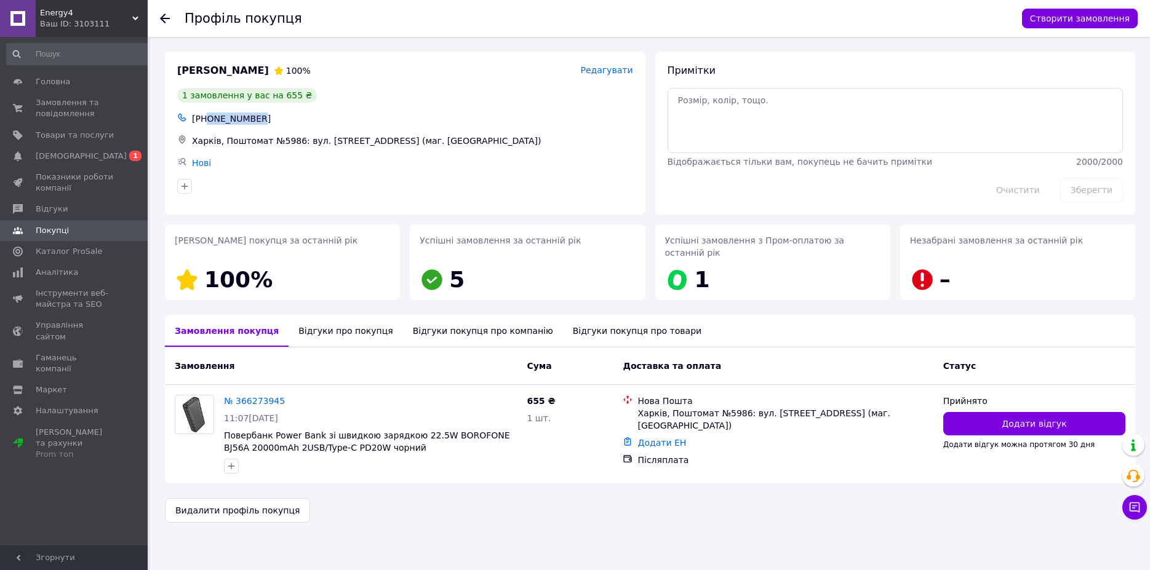
drag, startPoint x: 234, startPoint y: 121, endPoint x: 206, endPoint y: 121, distance: 28.3
click at [206, 121] on div "+380963112930" at bounding box center [413, 118] width 446 height 17
copy div "0963112930"
click at [334, 318] on div "Відгуки про покупця" at bounding box center [346, 331] width 114 height 32
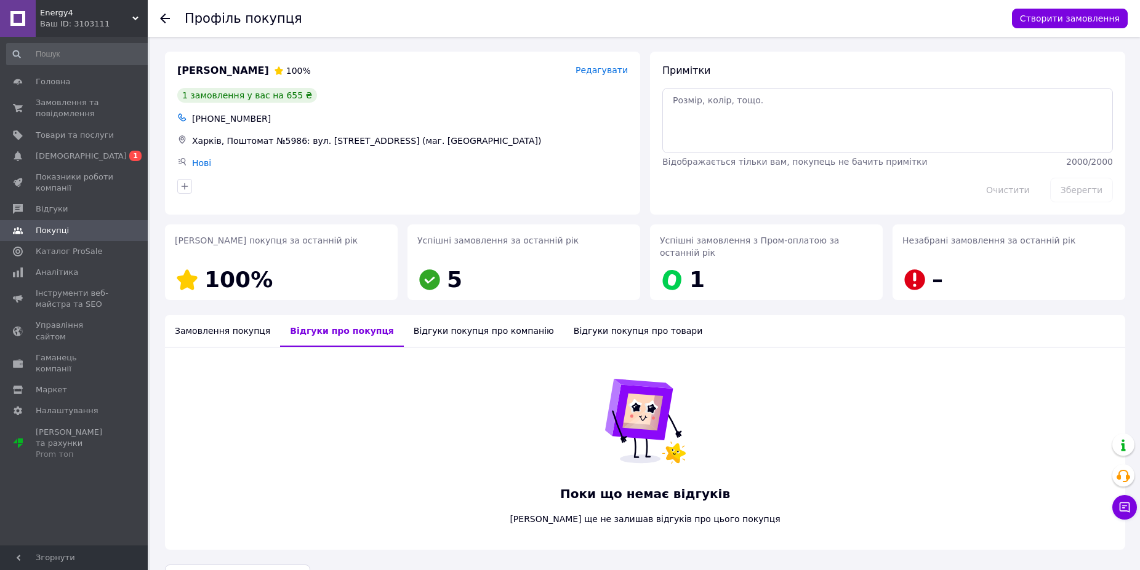
click at [238, 321] on div "Замовлення покупця" at bounding box center [222, 331] width 115 height 32
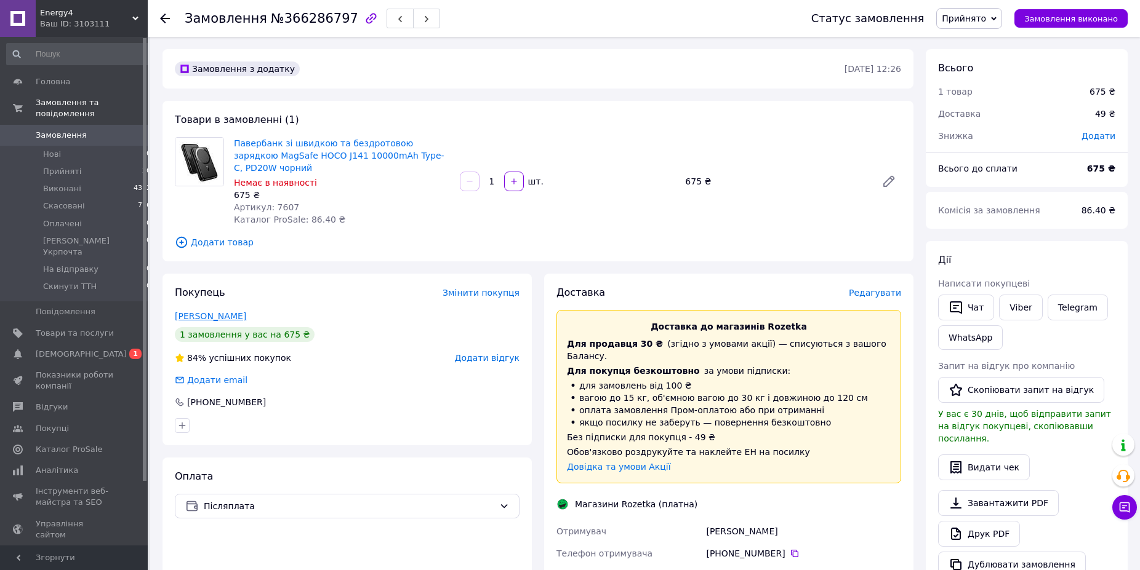
click at [220, 314] on link "Мельник Ольга" at bounding box center [210, 316] width 71 height 10
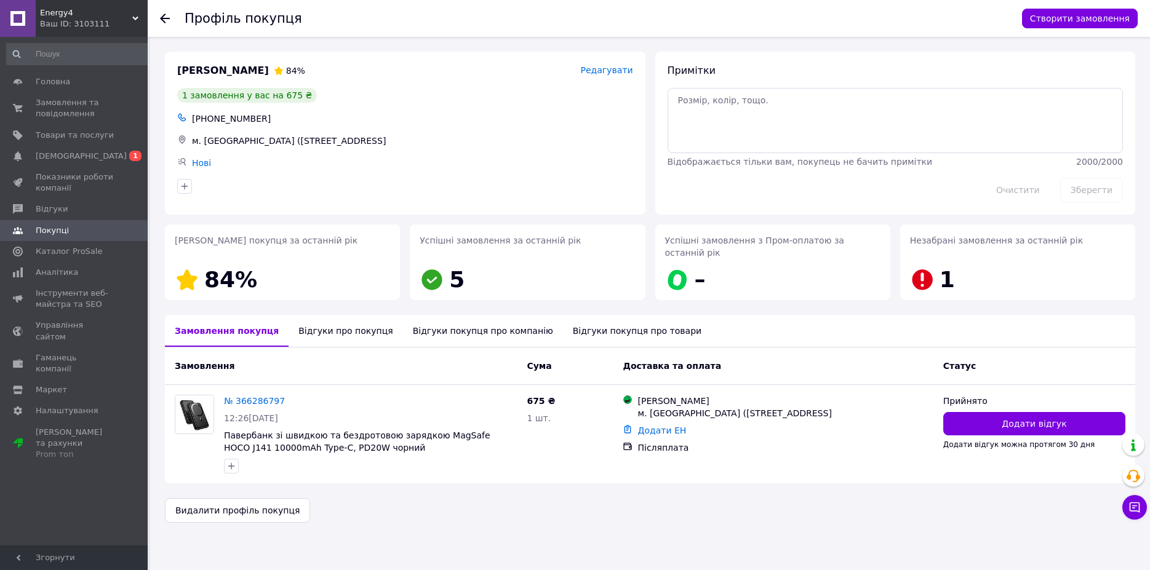
click at [324, 319] on div "Відгуки про покупця" at bounding box center [346, 331] width 114 height 32
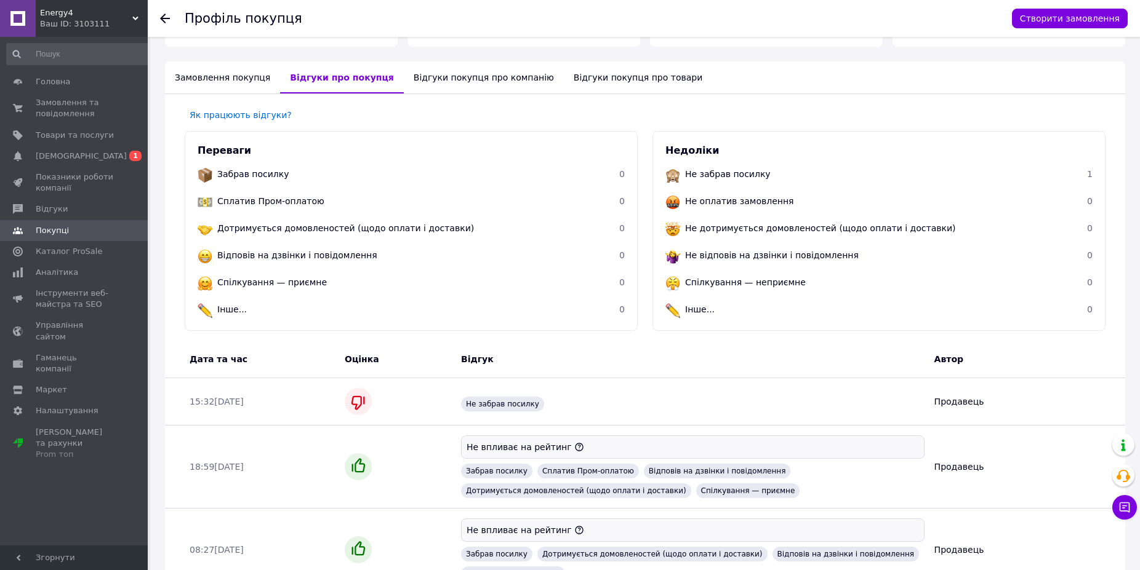
scroll to position [128, 0]
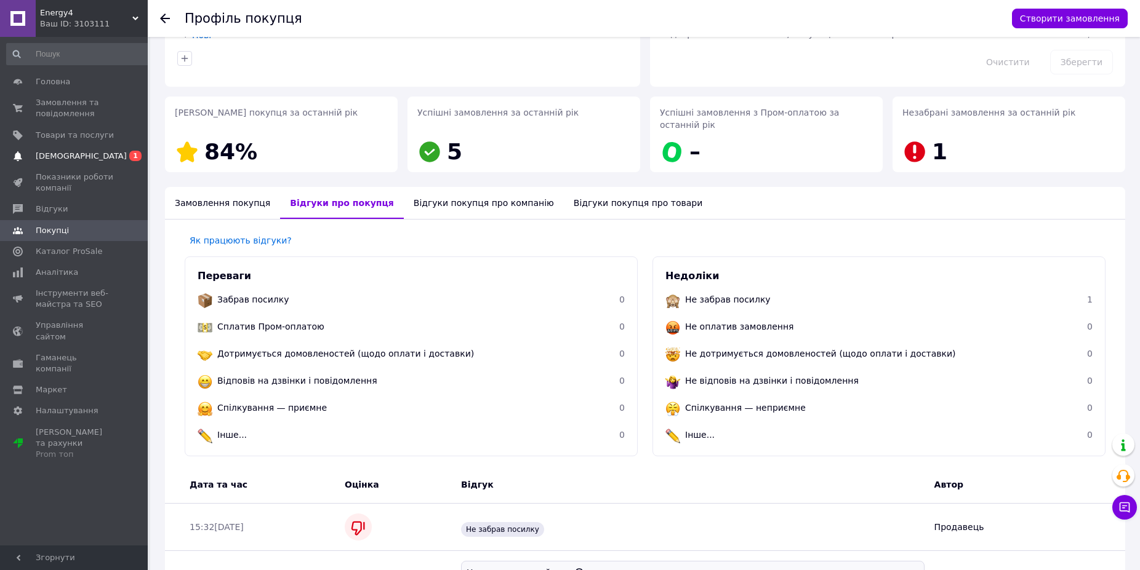
click at [124, 150] on link "Сповіщення 0 1" at bounding box center [79, 156] width 158 height 21
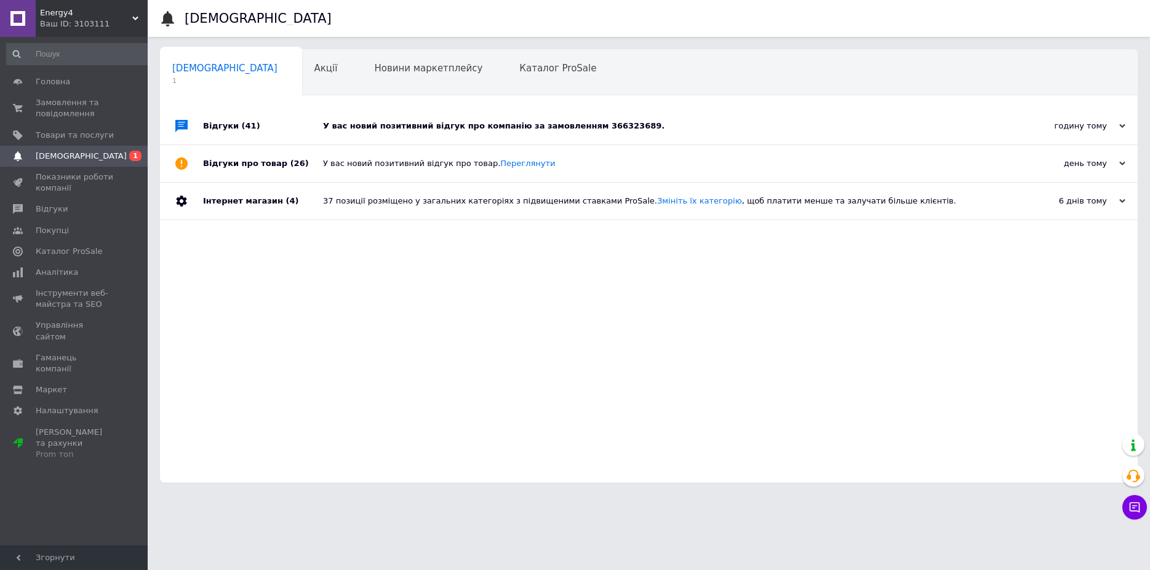
click at [662, 128] on div "У вас новий позитивний відгук про компанію за замовленням 366323689." at bounding box center [662, 126] width 679 height 11
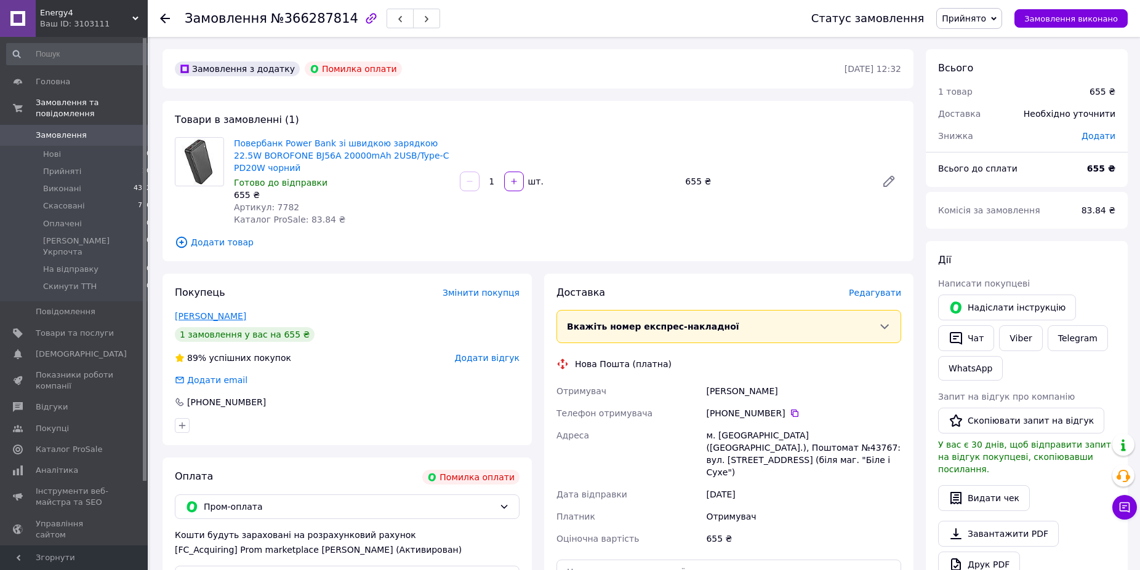
click at [214, 313] on link "Селезньова Олена" at bounding box center [210, 316] width 71 height 10
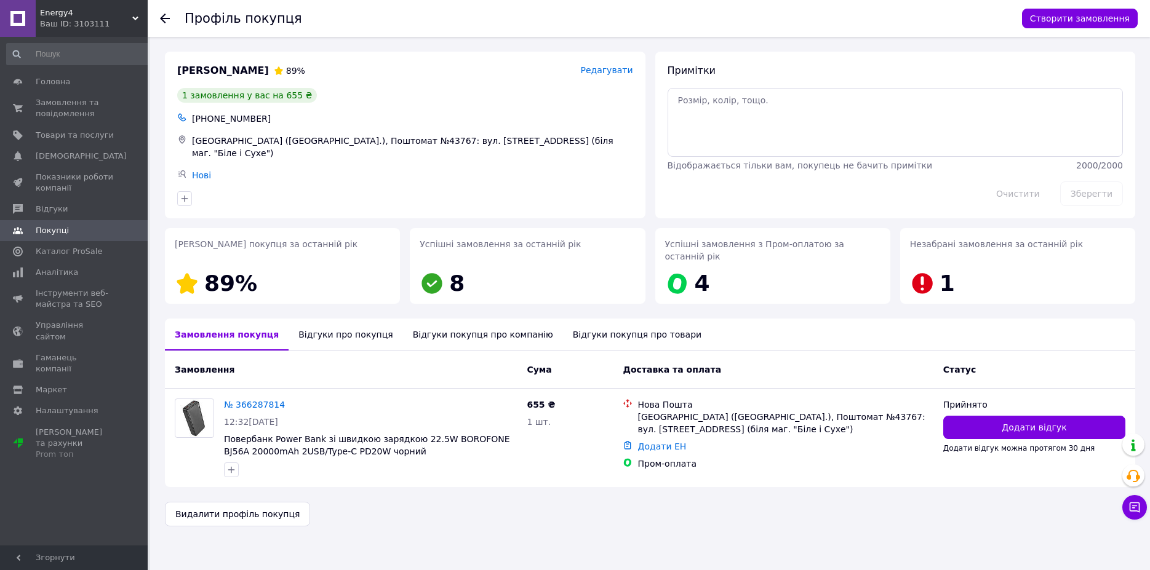
click at [324, 319] on div "Відгуки про покупця" at bounding box center [346, 335] width 114 height 32
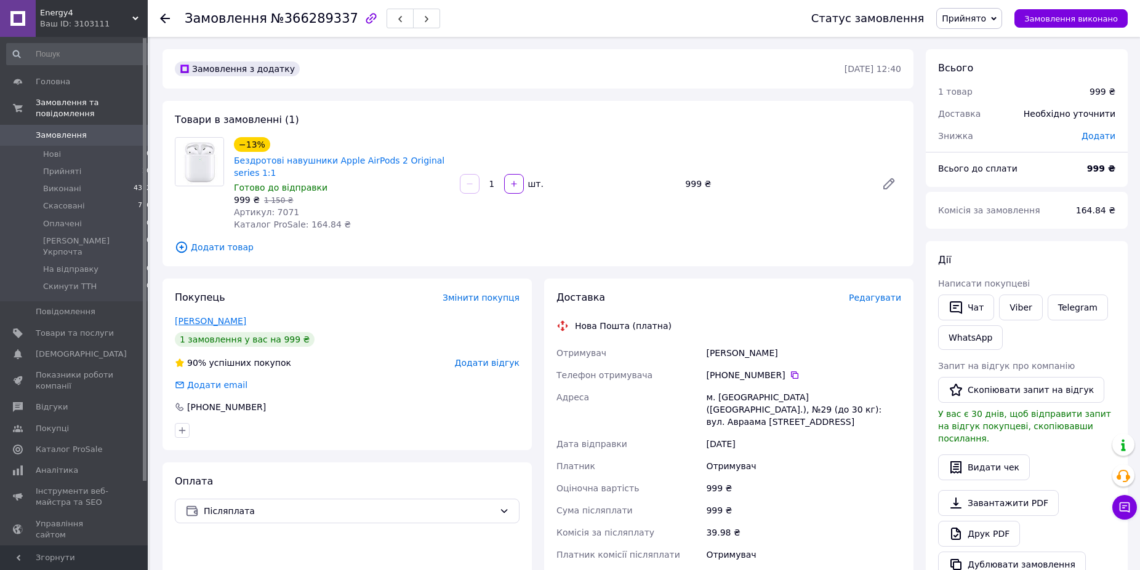
click at [207, 321] on link "[PERSON_NAME]" at bounding box center [210, 321] width 71 height 10
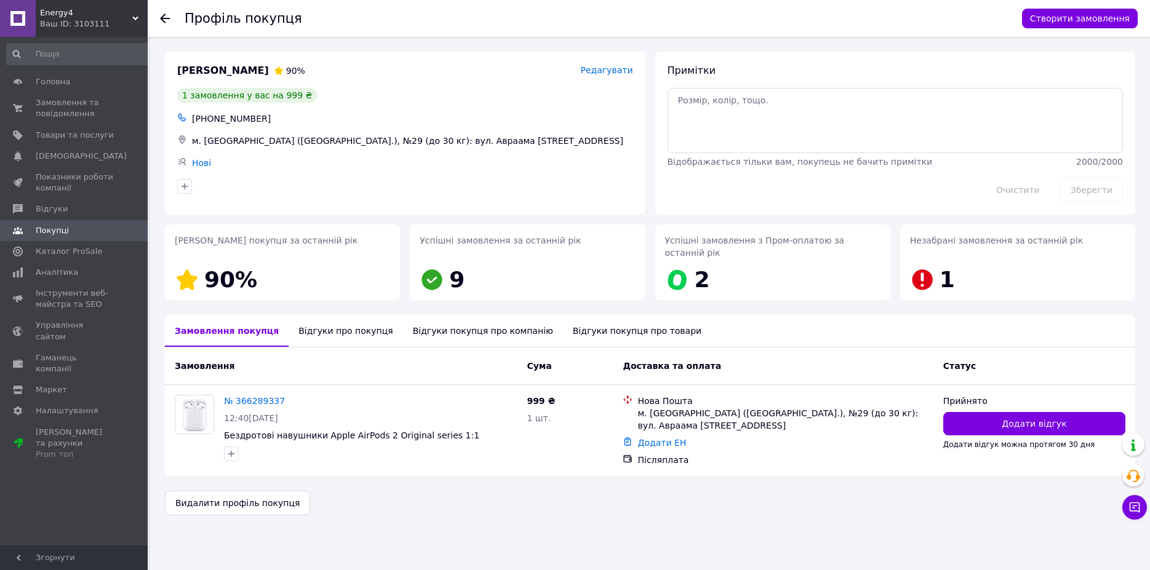
click at [316, 326] on div "Відгуки про покупця" at bounding box center [346, 331] width 114 height 32
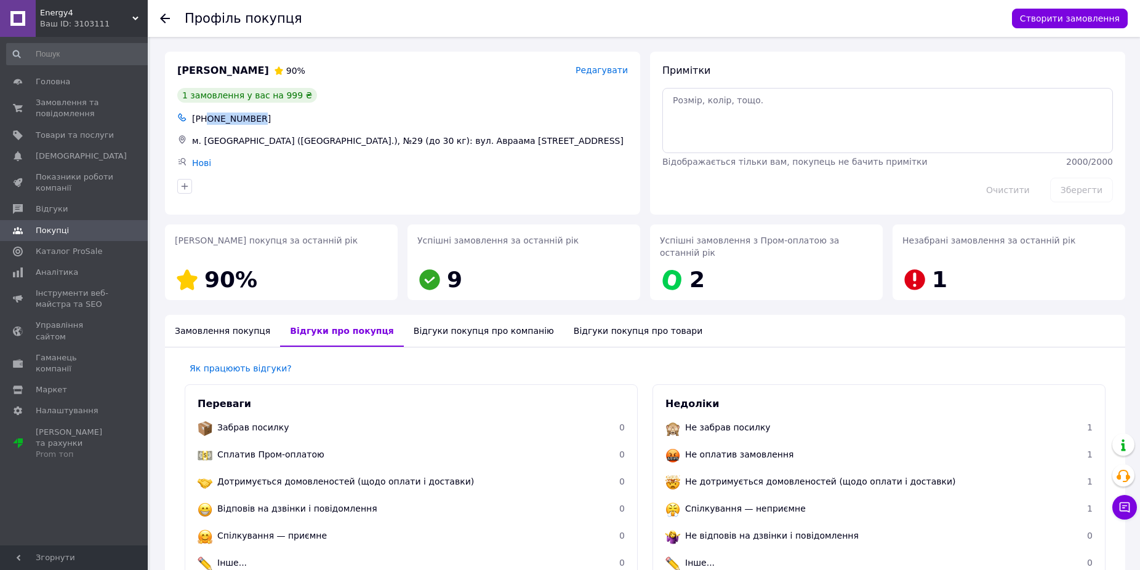
drag, startPoint x: 257, startPoint y: 119, endPoint x: 206, endPoint y: 121, distance: 50.5
click at [206, 121] on div "+380980587657" at bounding box center [410, 118] width 441 height 17
copy div "0980587657"
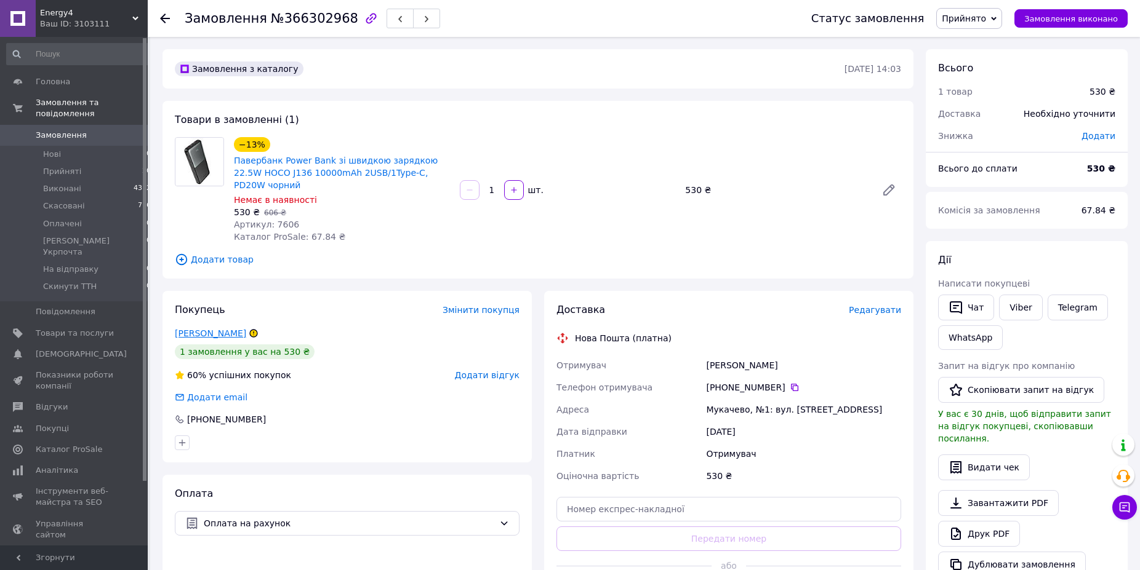
click at [202, 329] on link "Золтан Балог" at bounding box center [210, 334] width 71 height 10
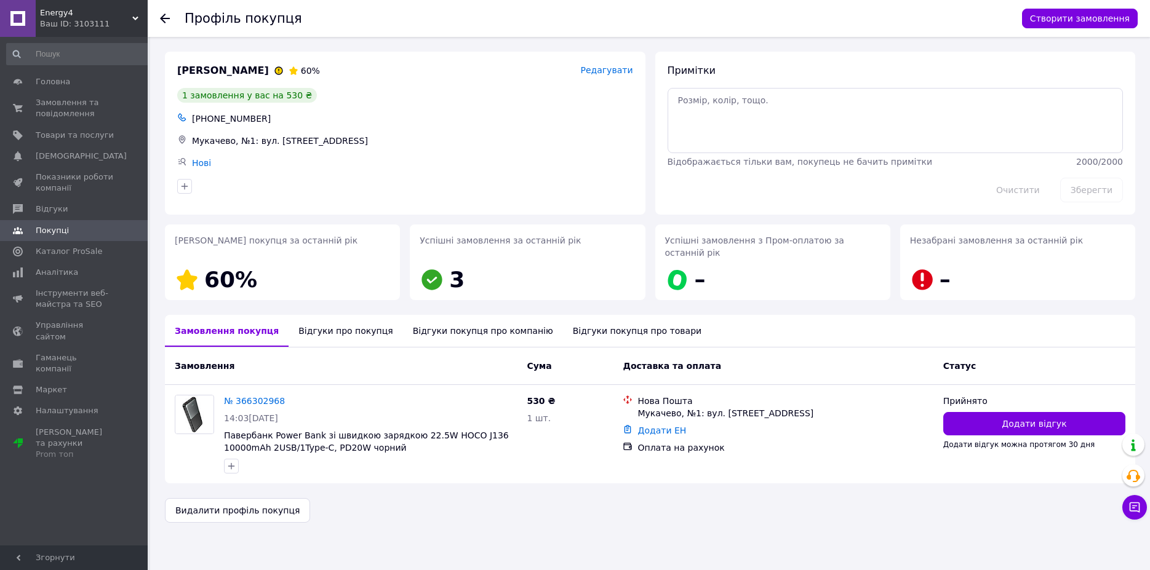
click at [335, 323] on div "Відгуки про покупця" at bounding box center [346, 331] width 114 height 32
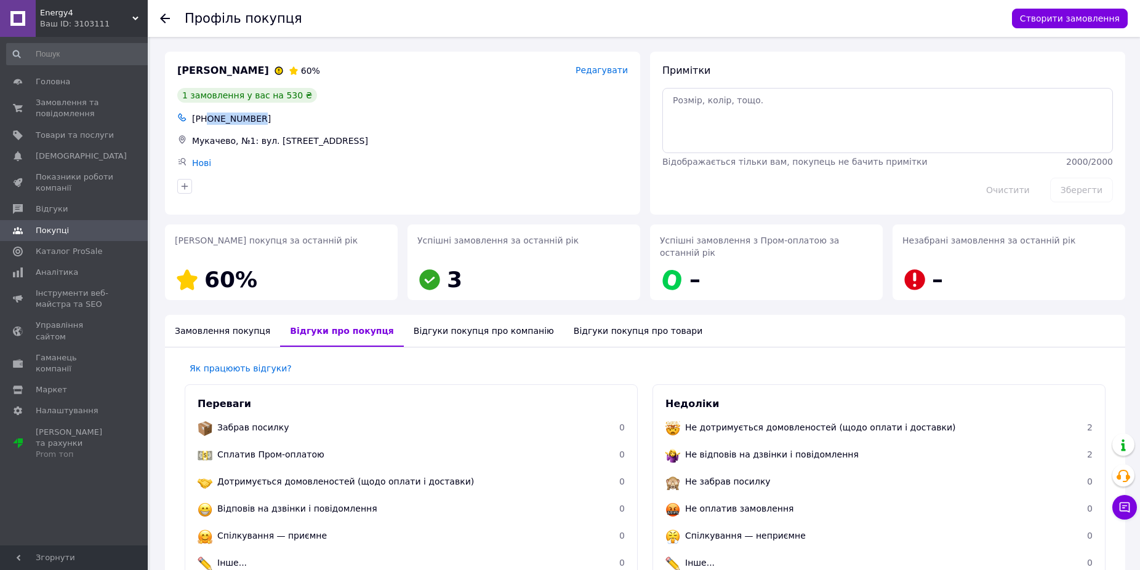
drag, startPoint x: 253, startPoint y: 121, endPoint x: 206, endPoint y: 121, distance: 46.8
click at [206, 121] on div "+380958568940" at bounding box center [410, 118] width 441 height 17
copy div "0958568940"
click at [131, 14] on span "Energy4" at bounding box center [86, 12] width 92 height 11
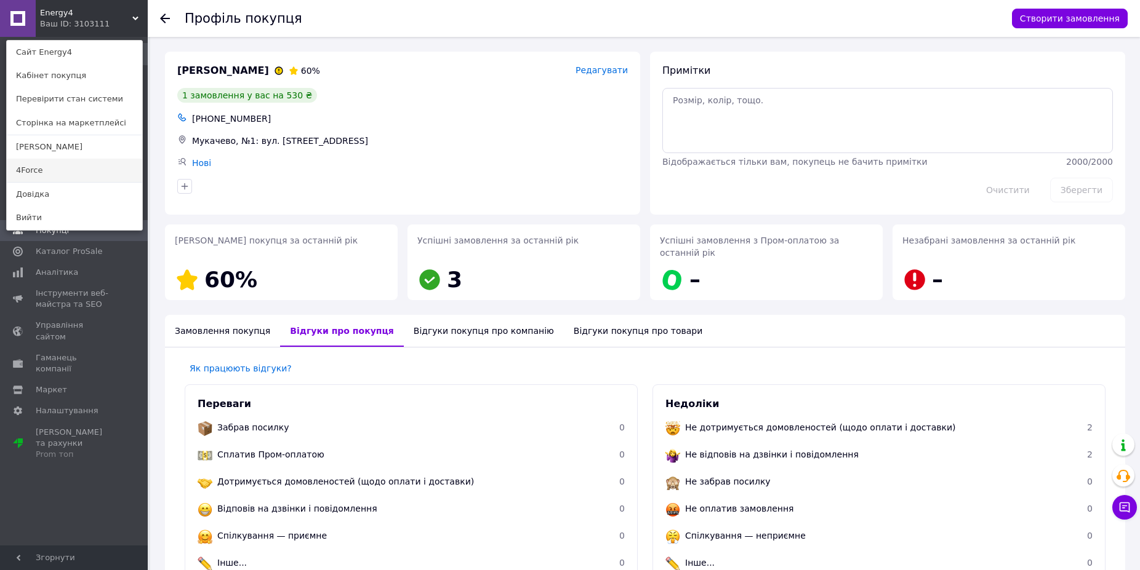
click at [58, 174] on link "4Force" at bounding box center [74, 170] width 135 height 23
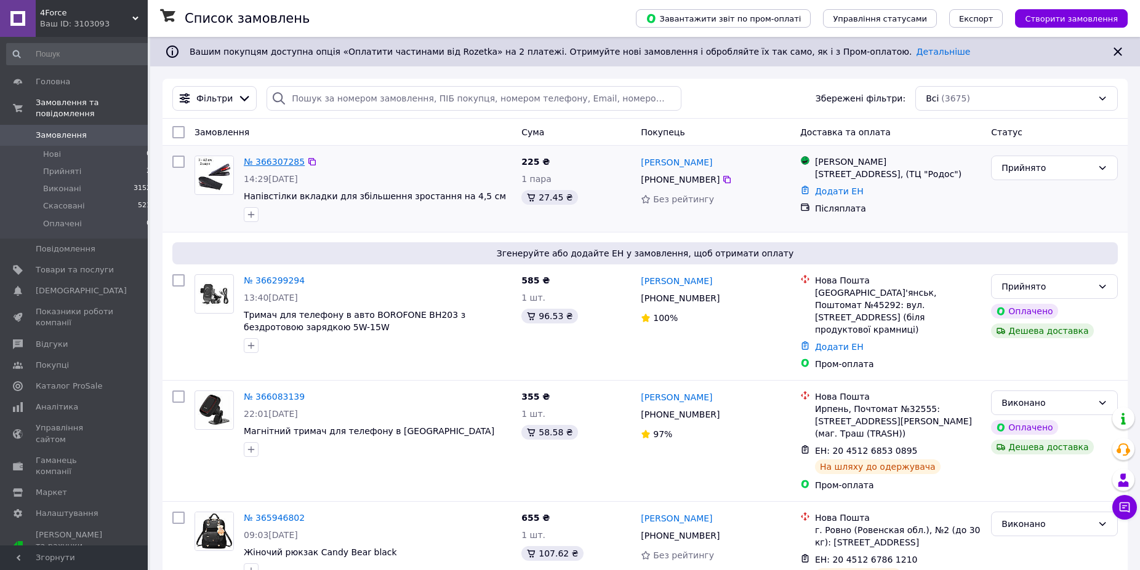
click at [287, 164] on link "№ 366307285" at bounding box center [274, 162] width 61 height 10
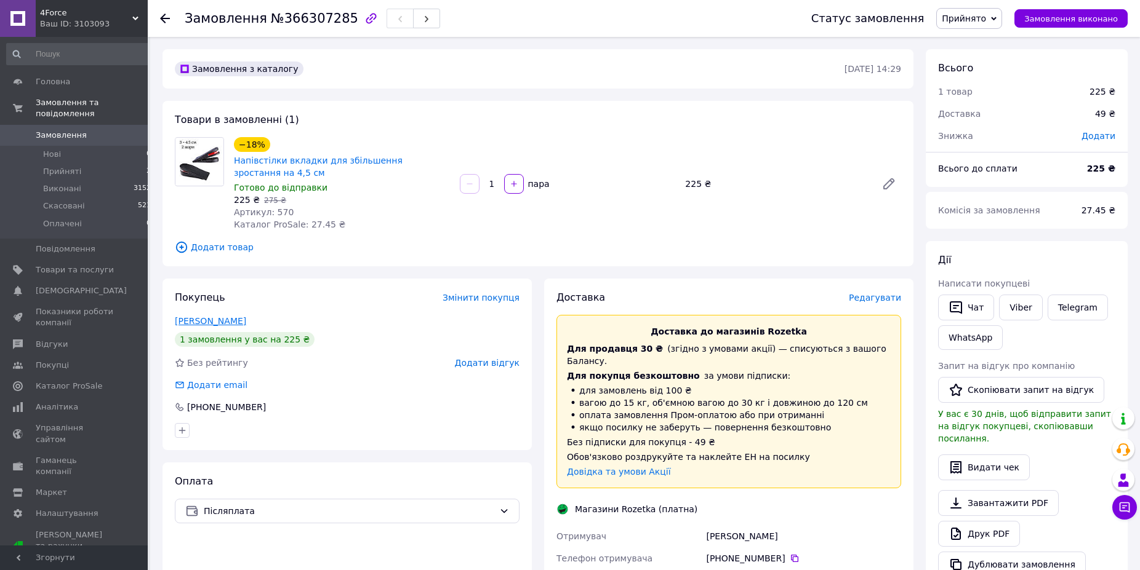
click at [217, 318] on link "Пилипенко Юрій" at bounding box center [210, 321] width 71 height 10
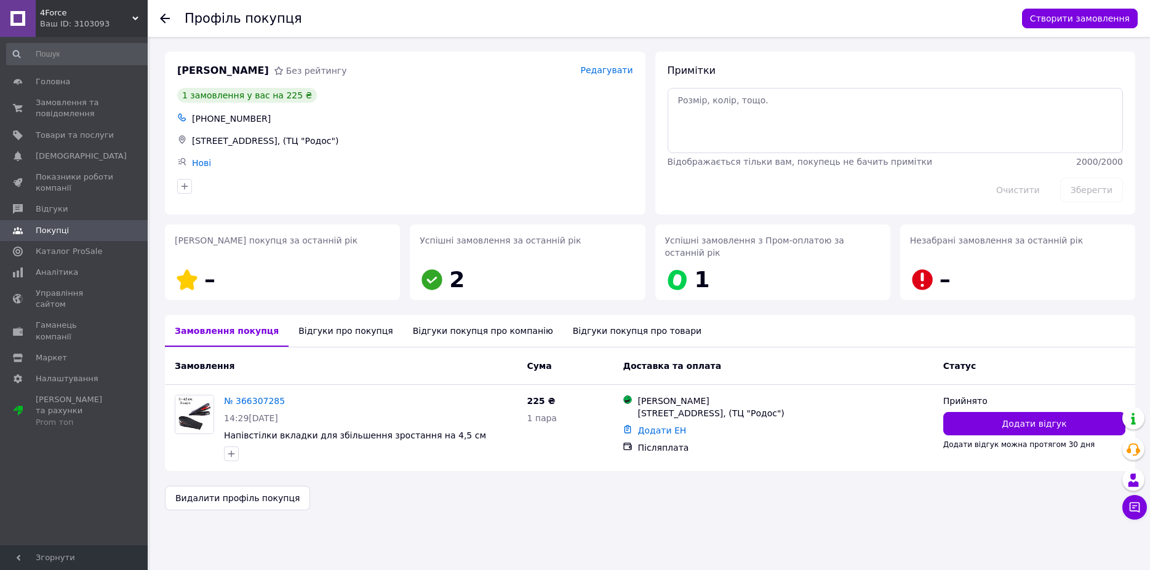
click at [348, 319] on div "Відгуки про покупця" at bounding box center [346, 331] width 114 height 32
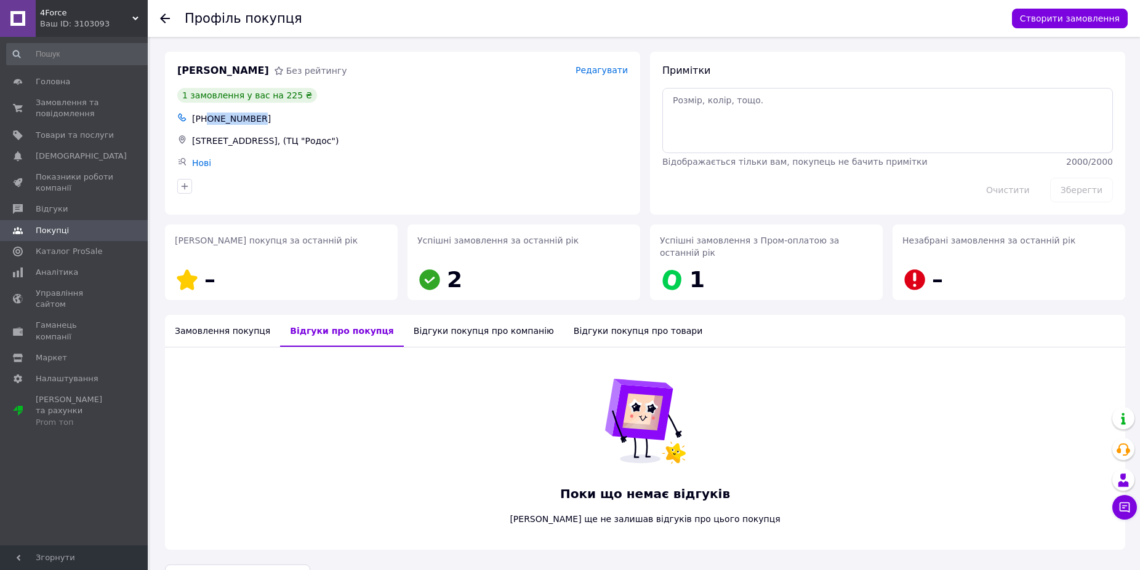
drag, startPoint x: 260, startPoint y: 125, endPoint x: 206, endPoint y: 119, distance: 53.8
click at [206, 119] on div "+380664635646" at bounding box center [410, 118] width 441 height 17
copy div "0664635646"
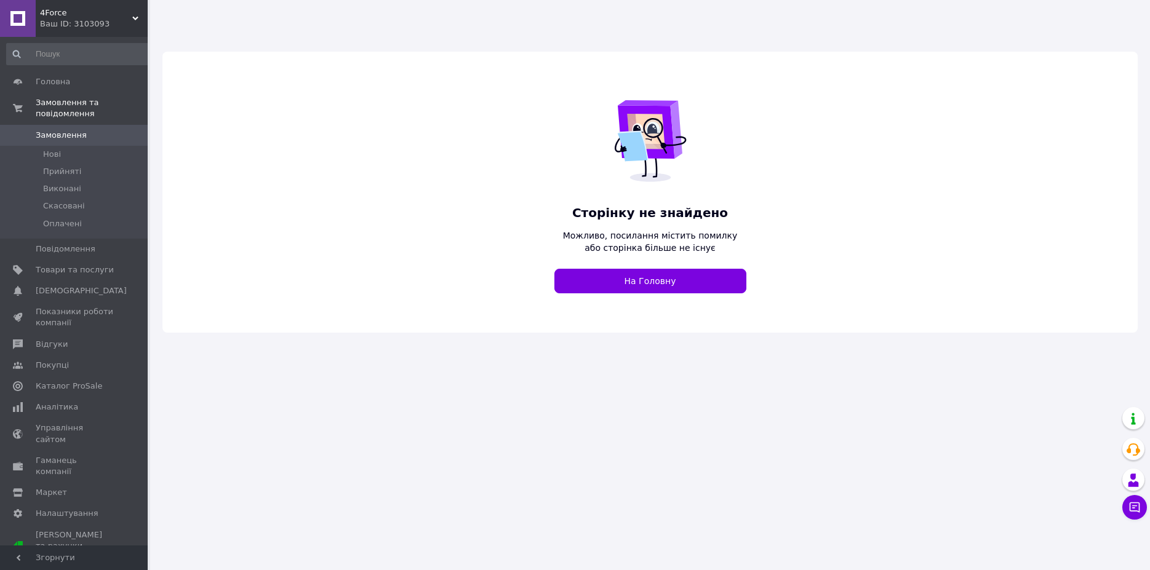
click at [136, 14] on div "4Force Ваш ID: 3103093" at bounding box center [92, 18] width 112 height 37
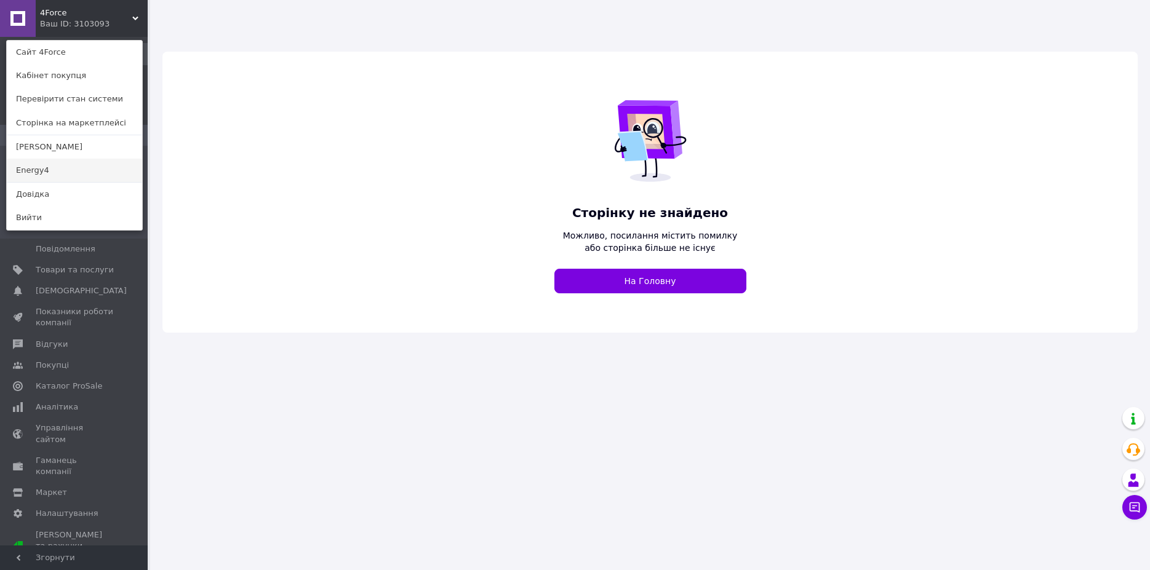
click at [46, 167] on link "Energy4" at bounding box center [74, 170] width 135 height 23
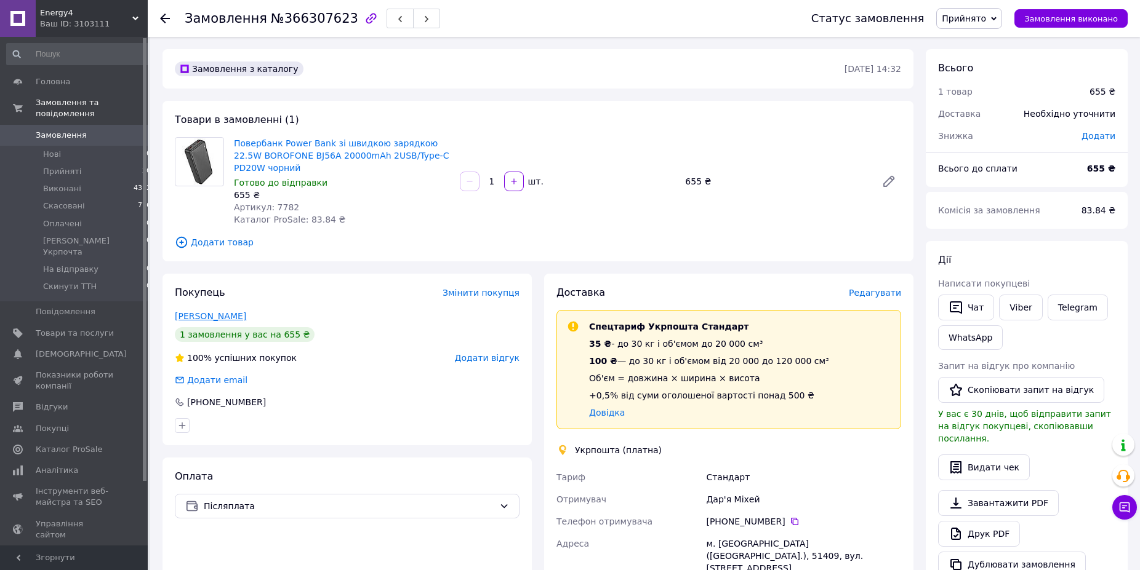
click at [191, 314] on link "Міхей Дар'я" at bounding box center [210, 316] width 71 height 10
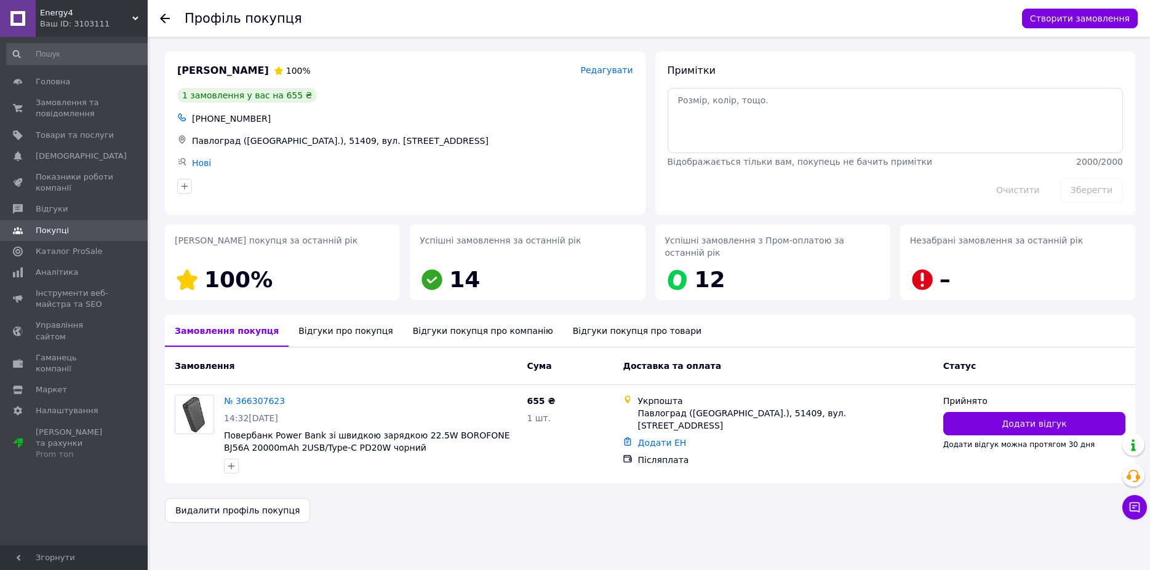
click at [338, 318] on div "Відгуки про покупця" at bounding box center [346, 331] width 114 height 32
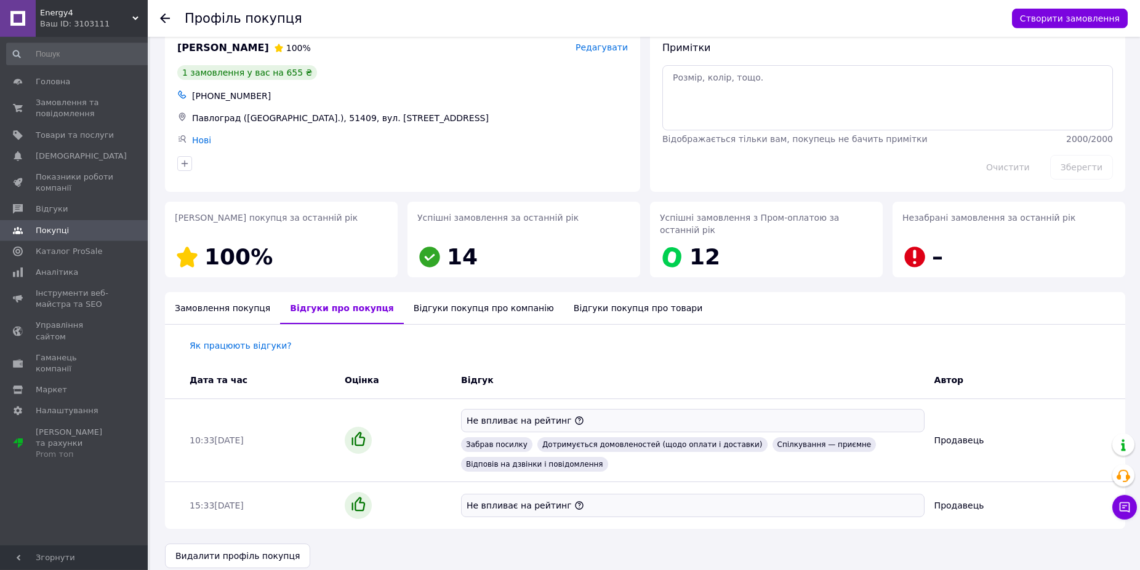
scroll to position [23, 0]
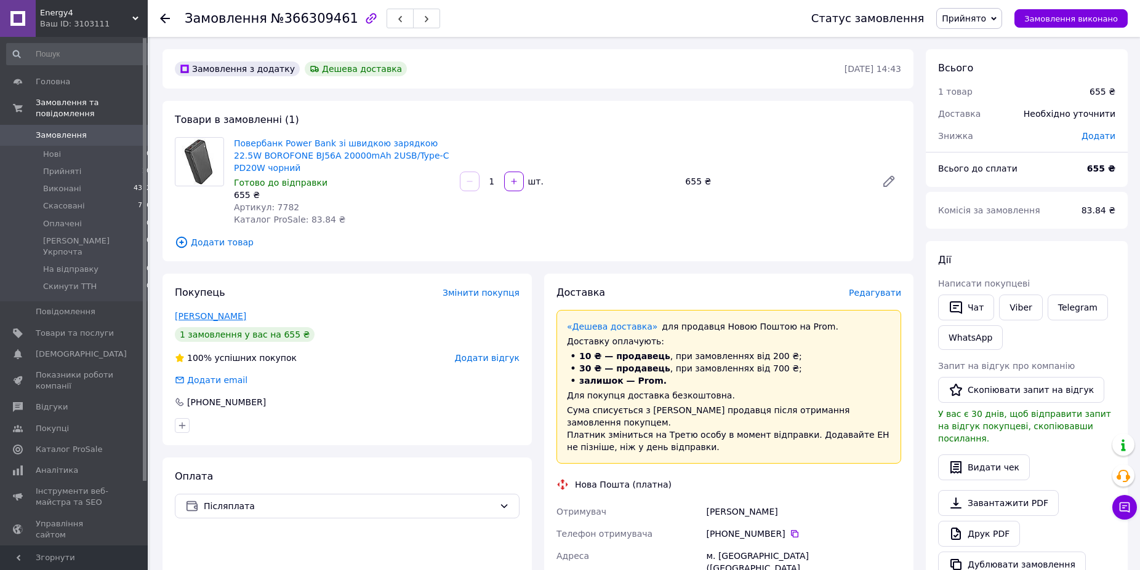
click at [220, 317] on link "Савченко Артем" at bounding box center [210, 316] width 71 height 10
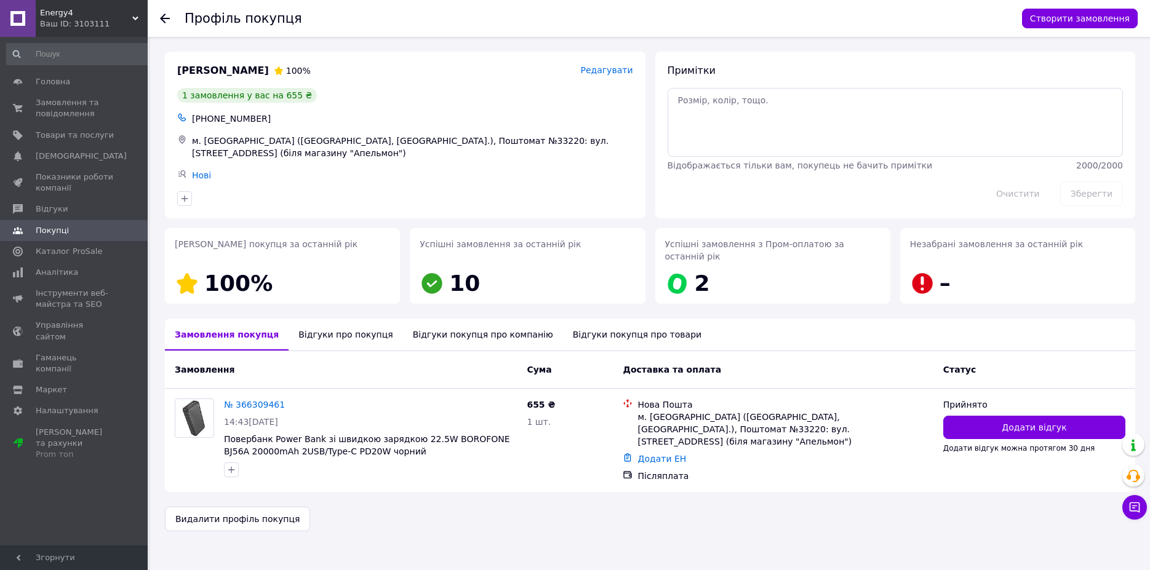
click at [320, 324] on div "Відгуки про покупця" at bounding box center [346, 335] width 114 height 32
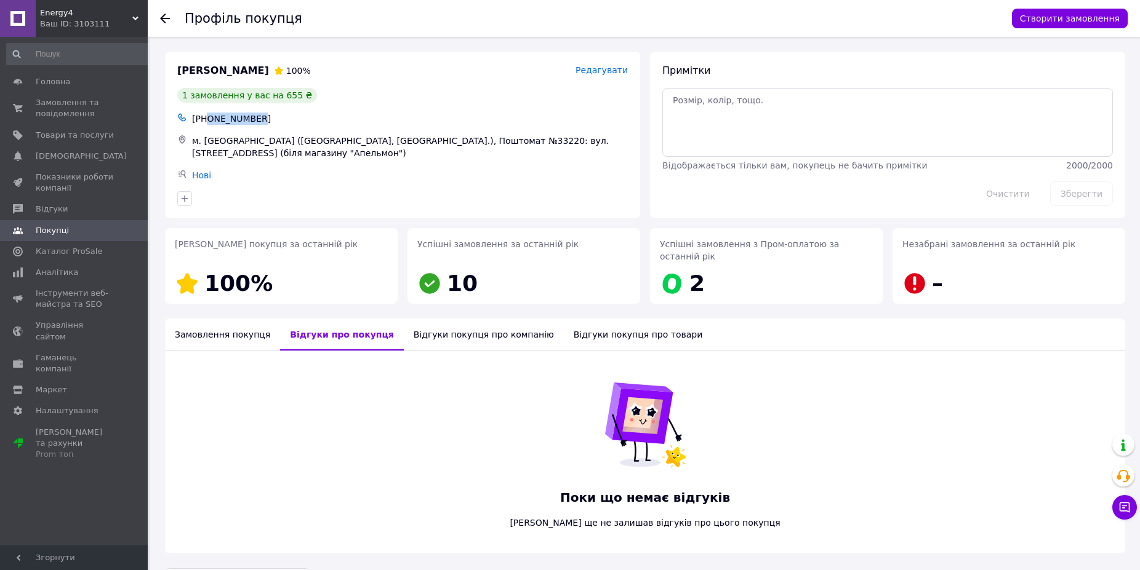
drag, startPoint x: 250, startPoint y: 121, endPoint x: 208, endPoint y: 116, distance: 42.8
click at [208, 116] on div "+380952295280" at bounding box center [410, 118] width 441 height 17
copy div "0952295280"
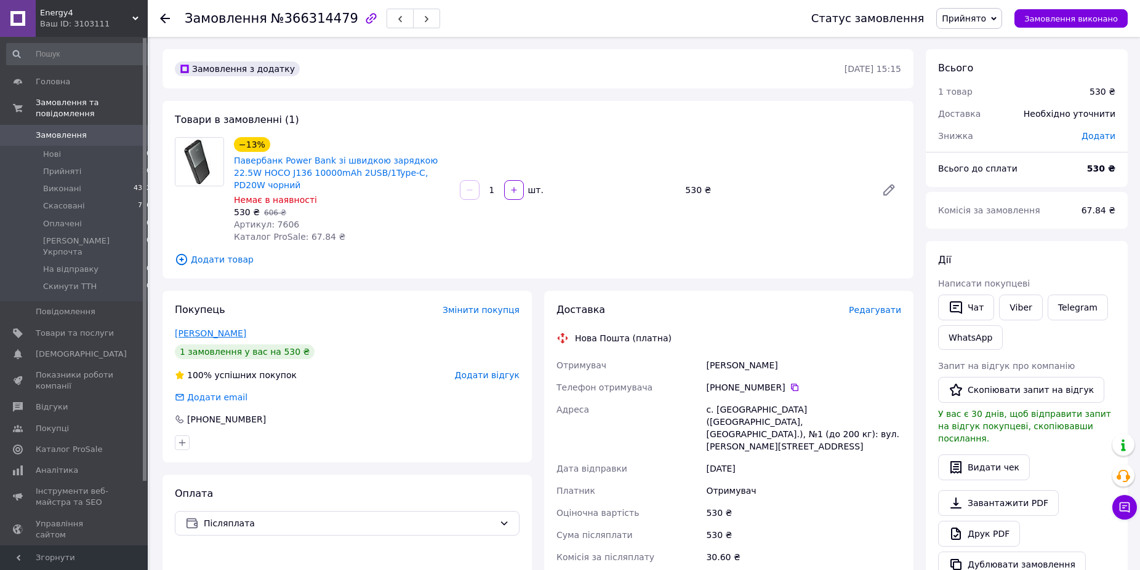
click at [220, 329] on link "[PERSON_NAME]" at bounding box center [210, 334] width 71 height 10
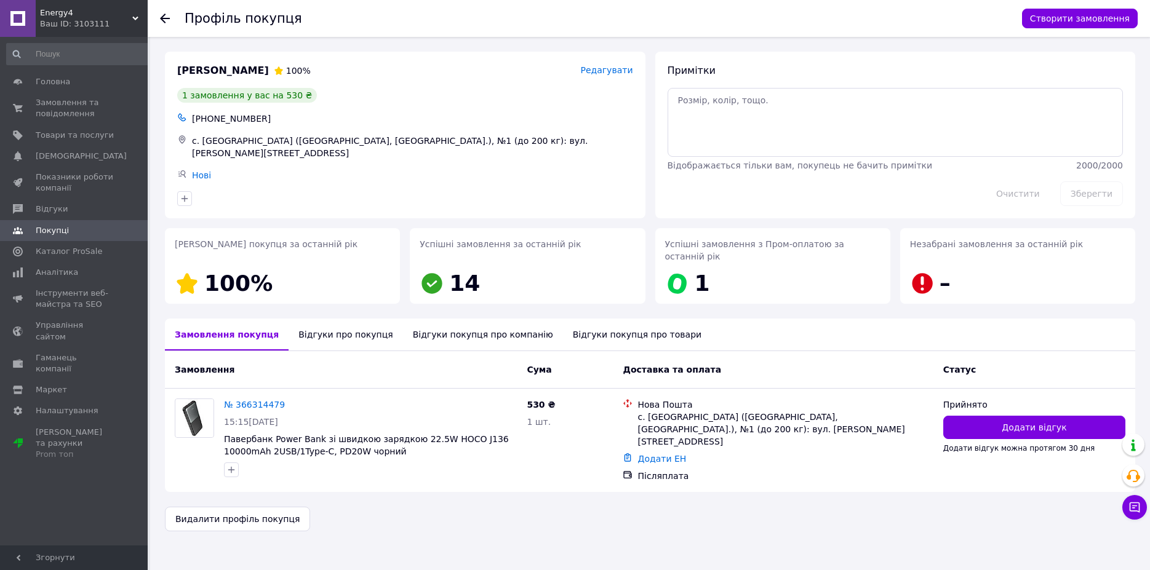
click at [346, 320] on div "Відгуки про покупця" at bounding box center [346, 335] width 114 height 32
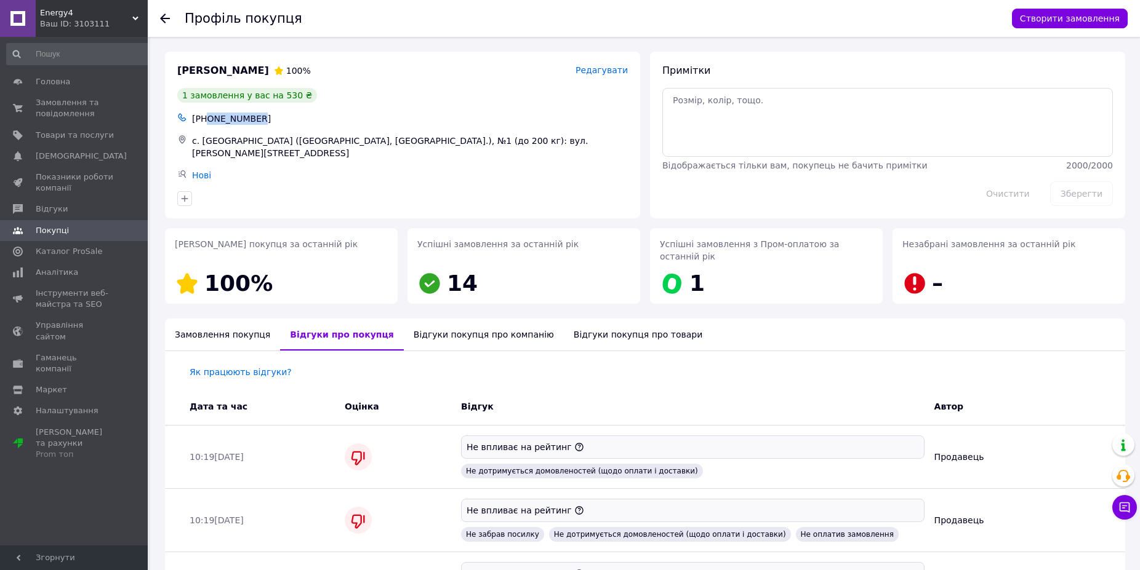
drag, startPoint x: 252, startPoint y: 118, endPoint x: 209, endPoint y: 118, distance: 43.1
click at [209, 118] on div "+380508494946" at bounding box center [410, 118] width 441 height 17
copy div "0508494946"
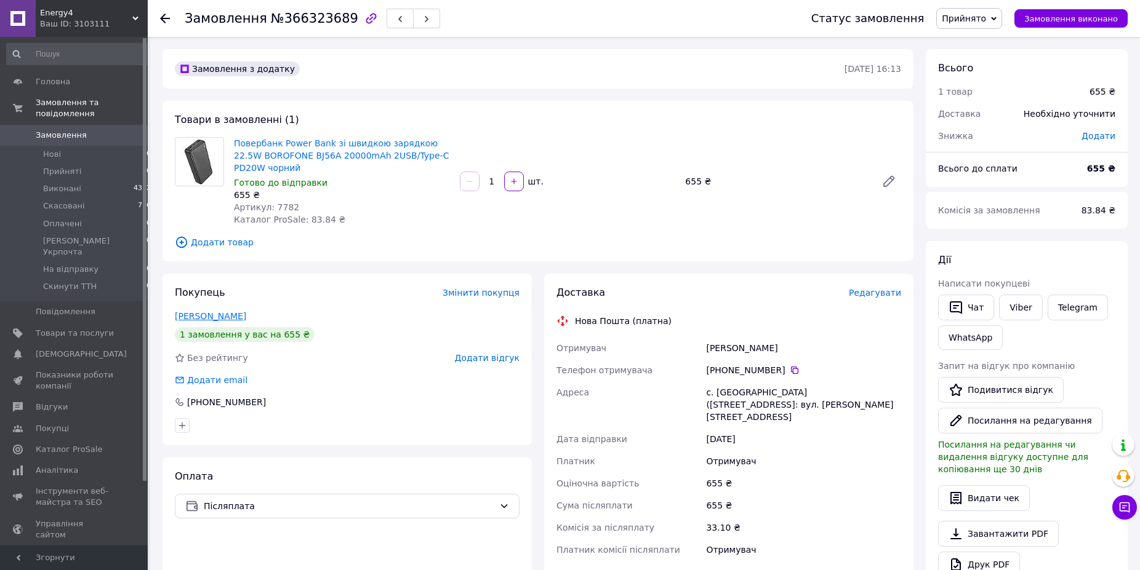
click at [214, 318] on link "[PERSON_NAME]" at bounding box center [210, 316] width 71 height 10
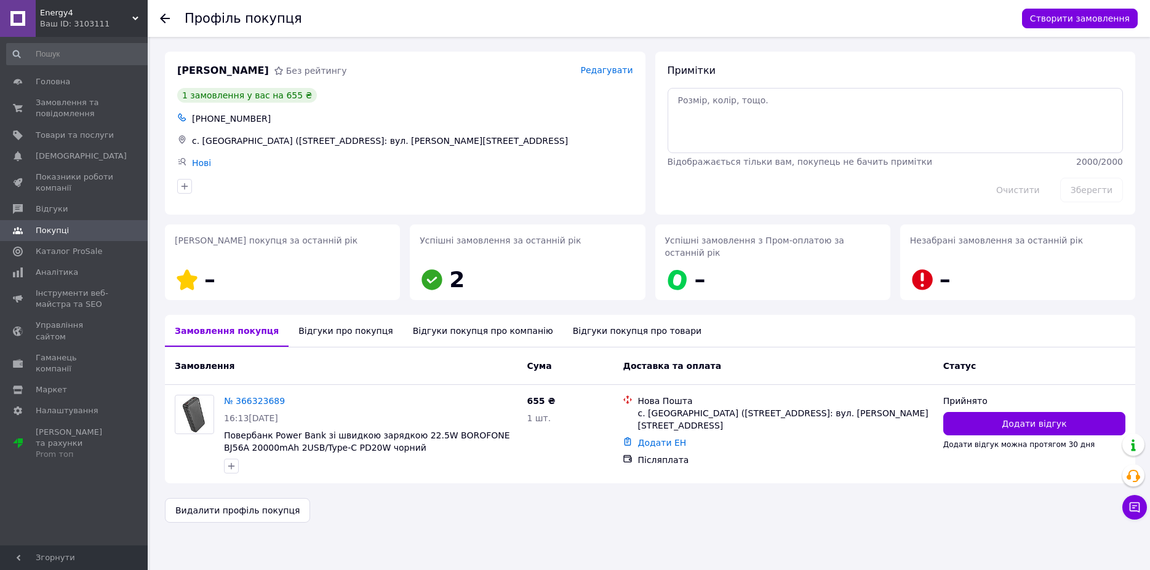
click at [342, 323] on div "Відгуки про покупця" at bounding box center [346, 331] width 114 height 32
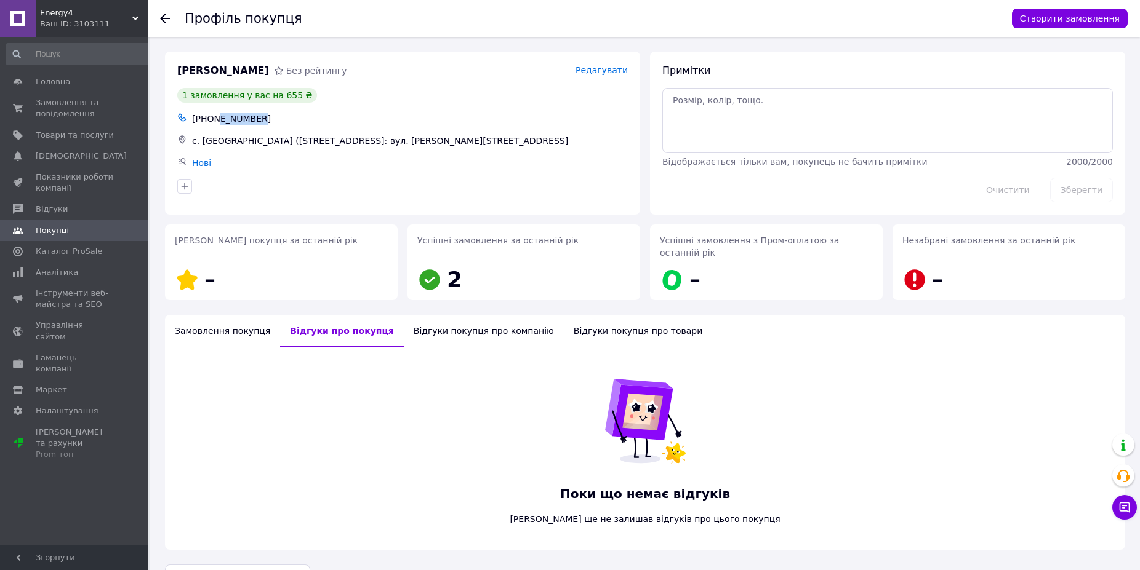
drag, startPoint x: 258, startPoint y: 118, endPoint x: 211, endPoint y: 118, distance: 47.4
click at [214, 118] on div "[PHONE_NUMBER]" at bounding box center [410, 118] width 441 height 17
drag, startPoint x: 208, startPoint y: 118, endPoint x: 265, endPoint y: 121, distance: 57.4
click at [265, 121] on div "[PHONE_NUMBER]" at bounding box center [410, 118] width 441 height 17
copy div "0673005502"
